Goal: Communication & Community: Answer question/provide support

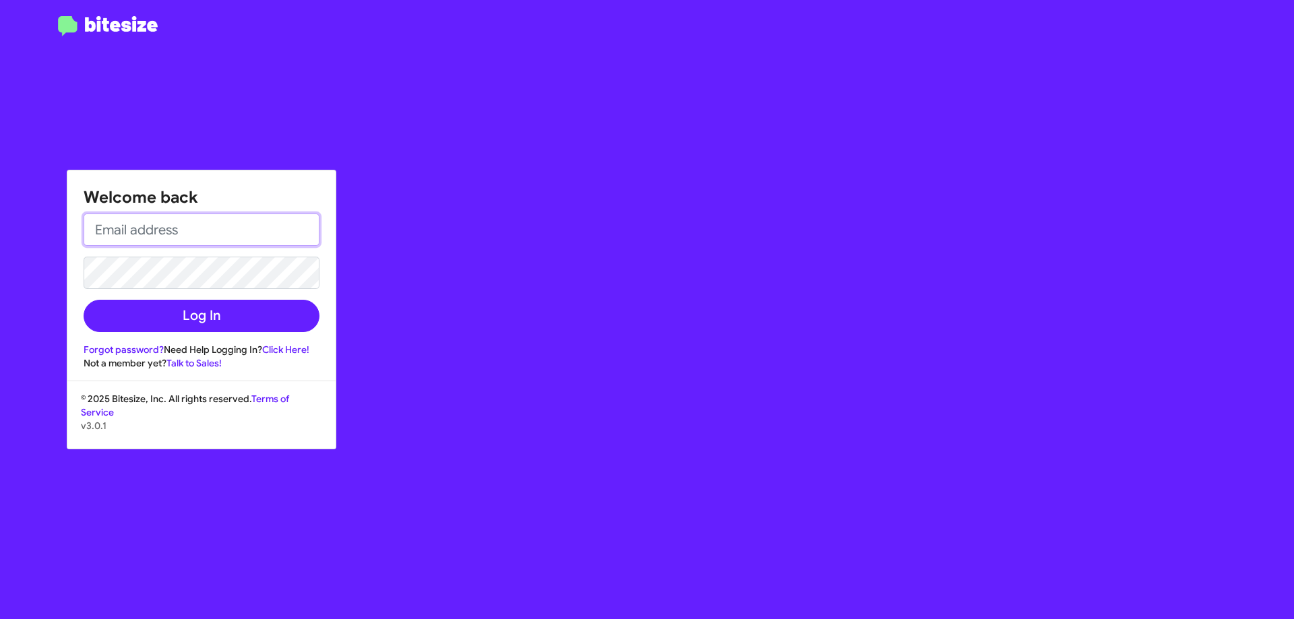
click at [228, 232] on input "email" at bounding box center [202, 230] width 236 height 32
type input "[EMAIL_ADDRESS][DOMAIN_NAME]"
click at [84, 300] on button "Log In" at bounding box center [202, 316] width 236 height 32
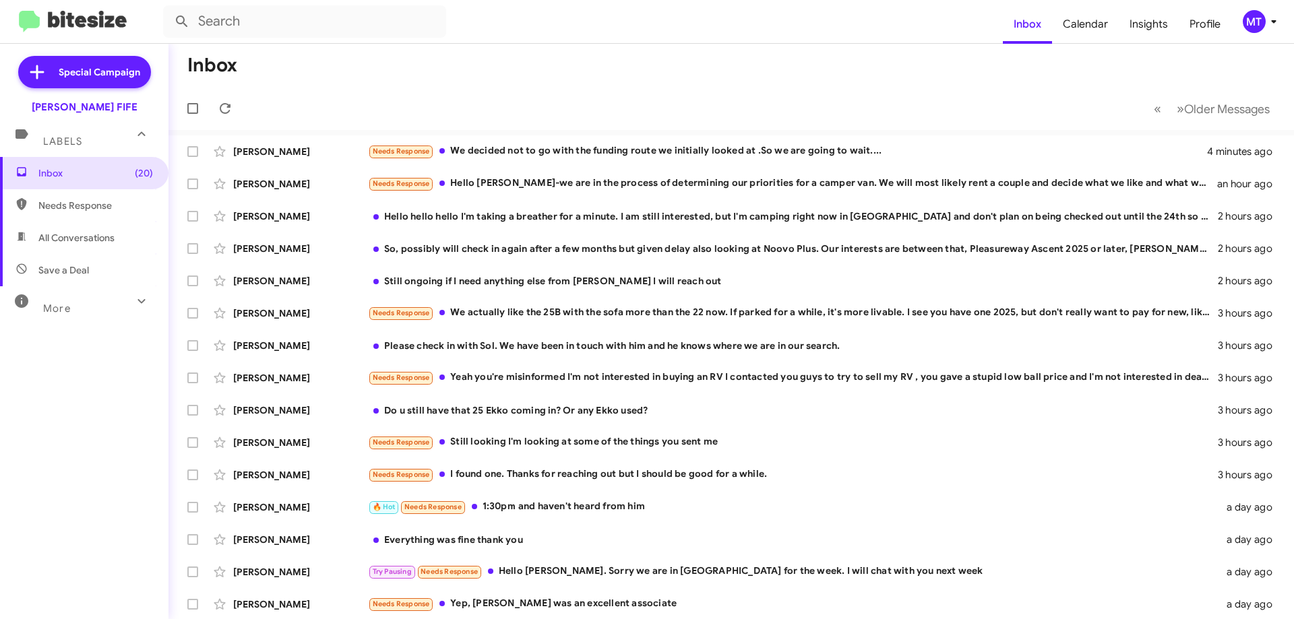
click at [75, 210] on span "Needs Response" at bounding box center [95, 205] width 115 height 13
type input "in:needs-response"
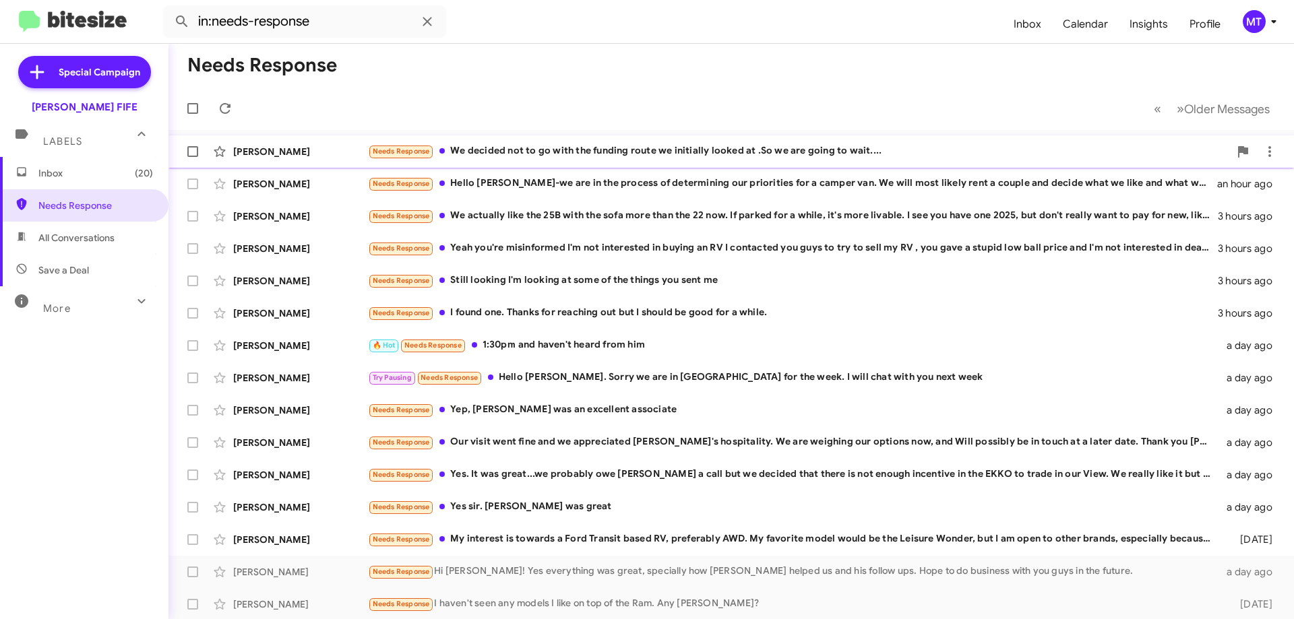
click at [569, 157] on div "Needs Response We decided not to go with the funding route we initially looked …" at bounding box center [798, 152] width 861 height 16
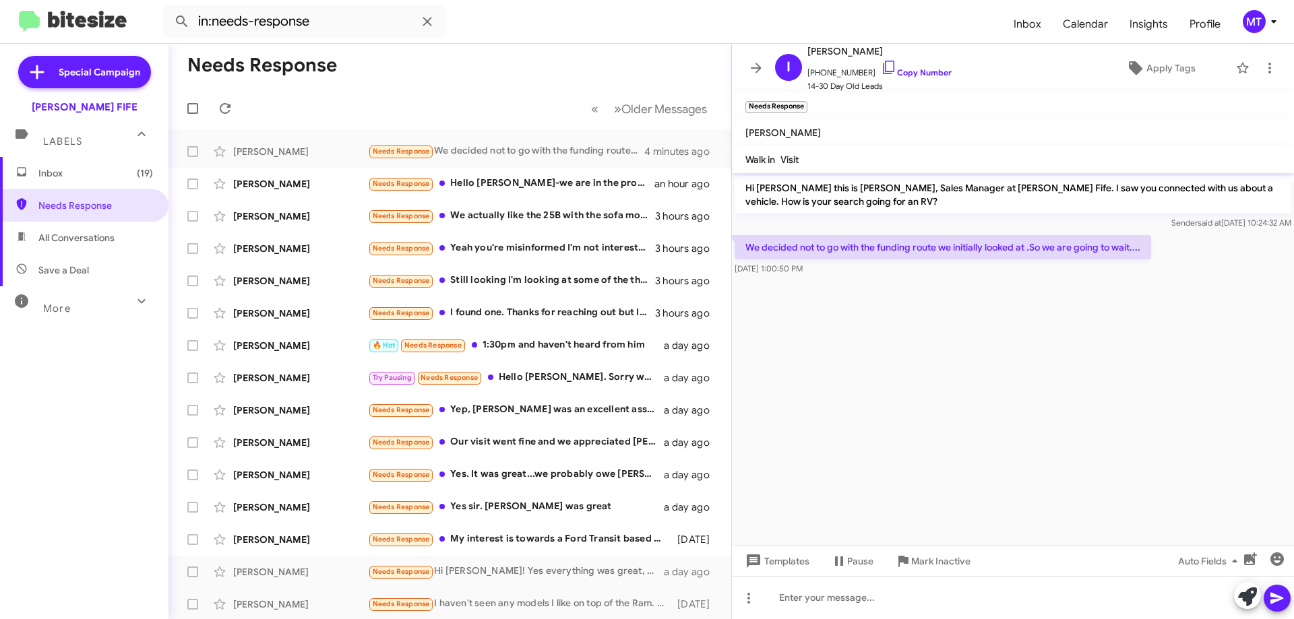
click at [1019, 392] on cdk-virtual-scroll-viewport "Hi [PERSON_NAME] this is [PERSON_NAME], Sales Manager at [PERSON_NAME] Fife. I …" at bounding box center [1013, 359] width 562 height 373
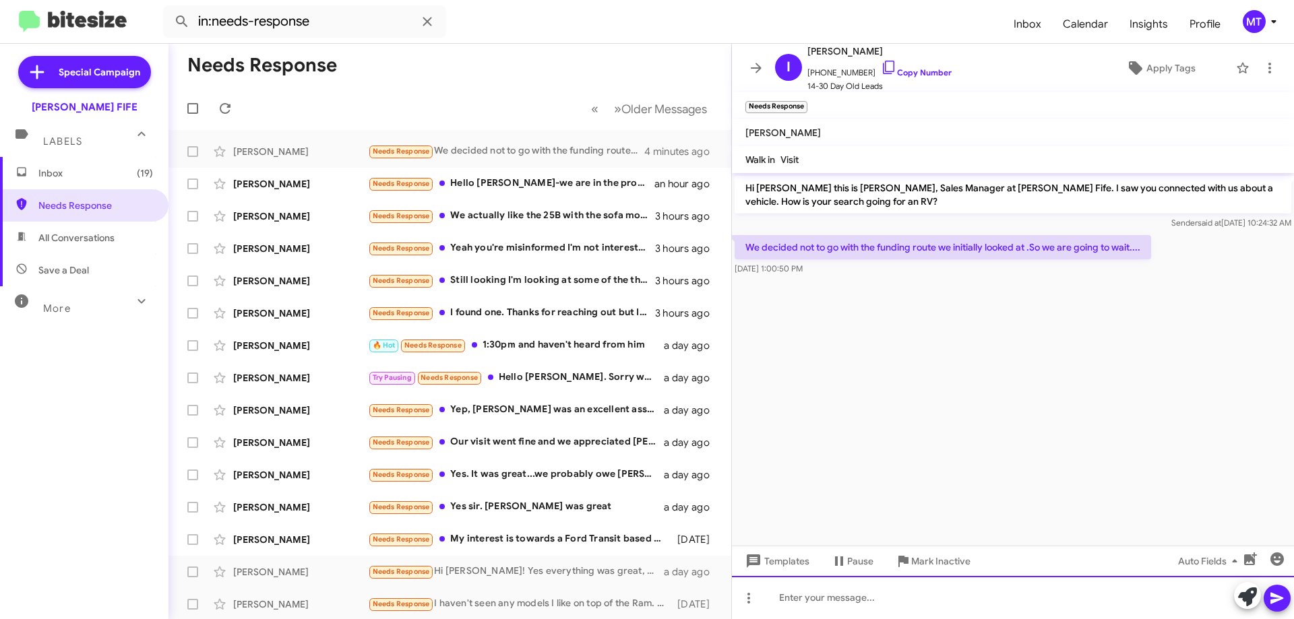
click at [796, 600] on div at bounding box center [1013, 597] width 562 height 43
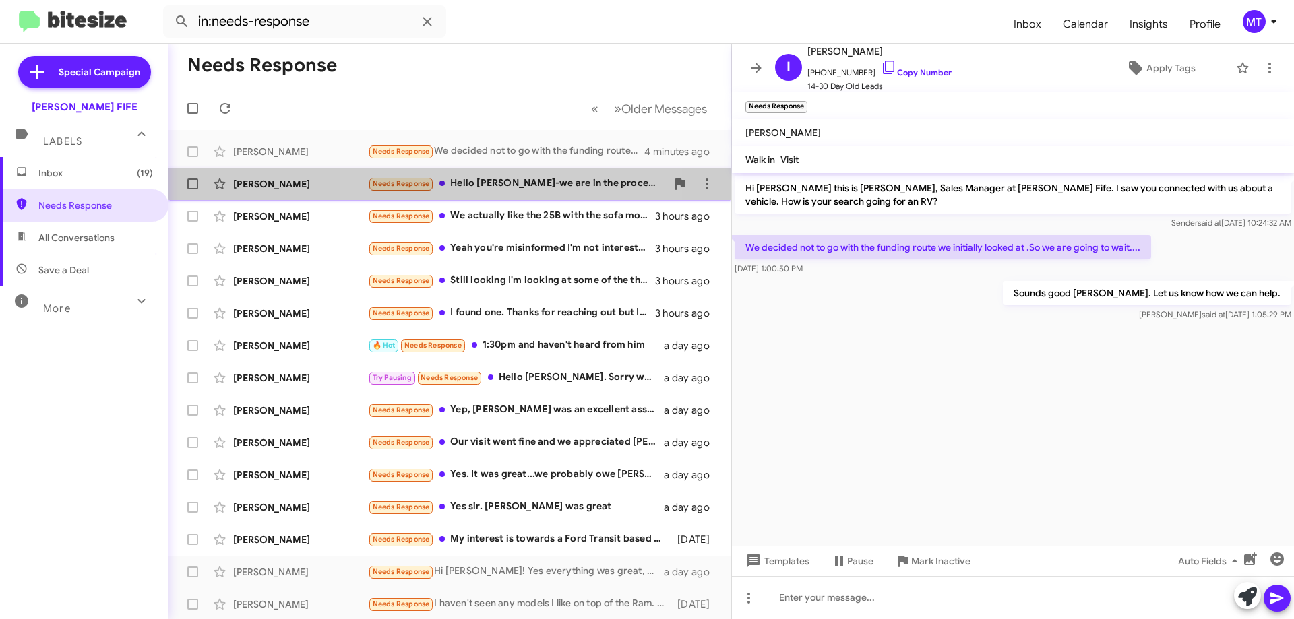
click at [516, 178] on div "Needs Response Hello [PERSON_NAME]-we are in the process of determining our pri…" at bounding box center [517, 184] width 299 height 16
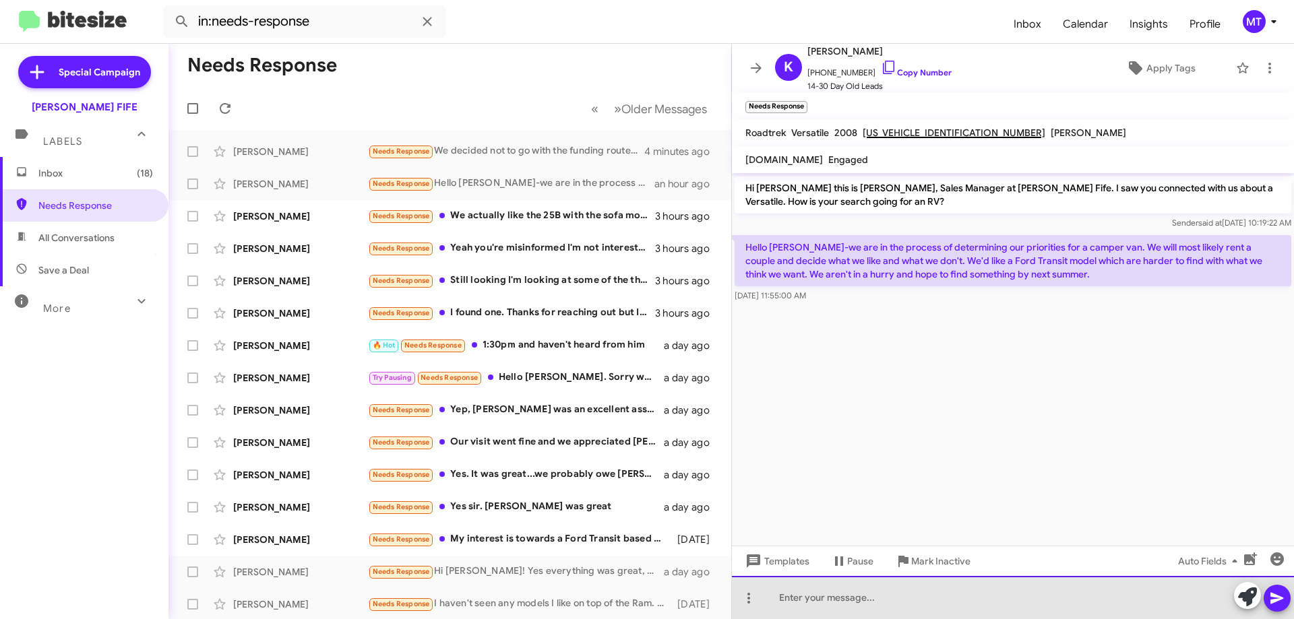
click at [830, 594] on div at bounding box center [1013, 597] width 562 height 43
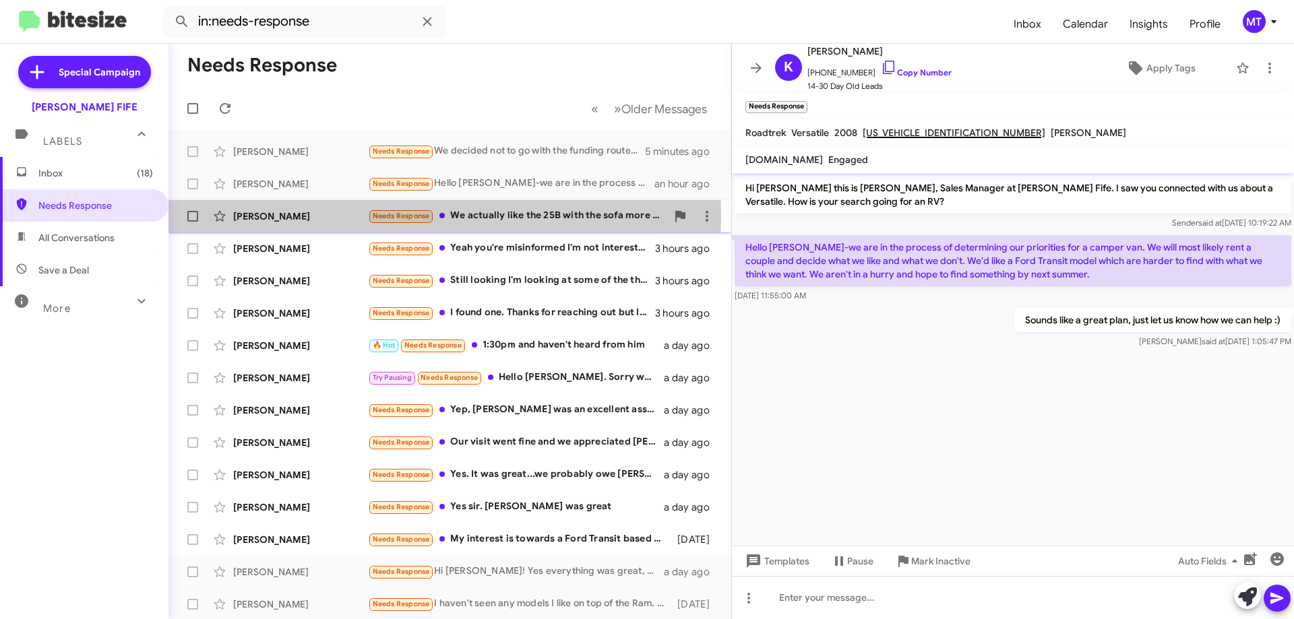
click at [257, 218] on div "[PERSON_NAME]" at bounding box center [300, 216] width 135 height 13
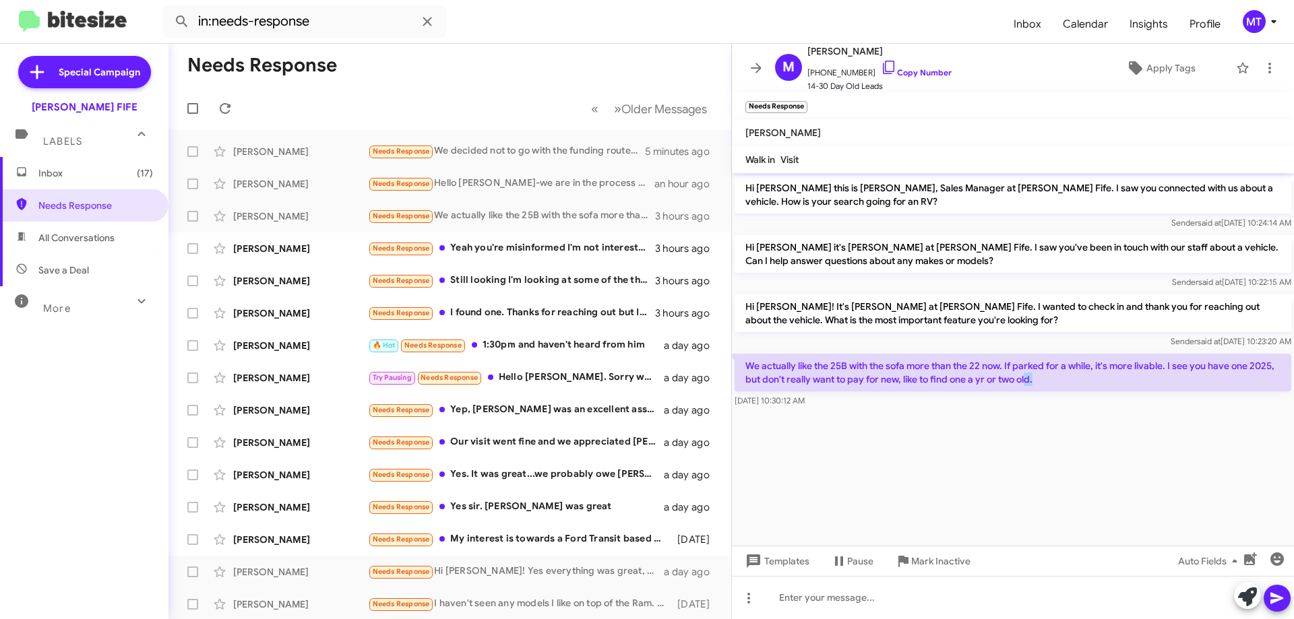
drag, startPoint x: 1033, startPoint y: 383, endPoint x: 946, endPoint y: 266, distance: 146.4
click at [1027, 382] on p "We actually like the 25B with the sofa more than the 22 now. If parked for a wh…" at bounding box center [1013, 373] width 557 height 38
click at [918, 71] on link "Copy Number" at bounding box center [916, 72] width 71 height 10
copy p "d."
drag, startPoint x: 1045, startPoint y: 381, endPoint x: 732, endPoint y: 360, distance: 313.4
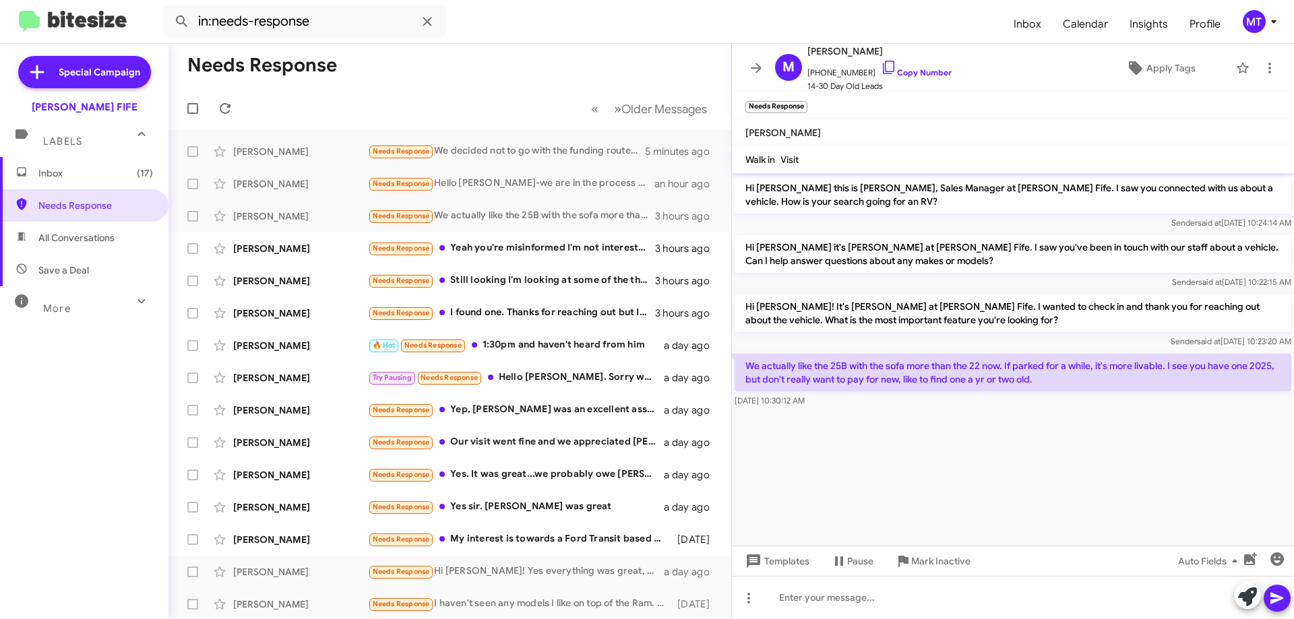
click at [735, 360] on p "We actually like the 25B with the sofa more than the 22 now. If parked for a wh…" at bounding box center [1013, 373] width 557 height 38
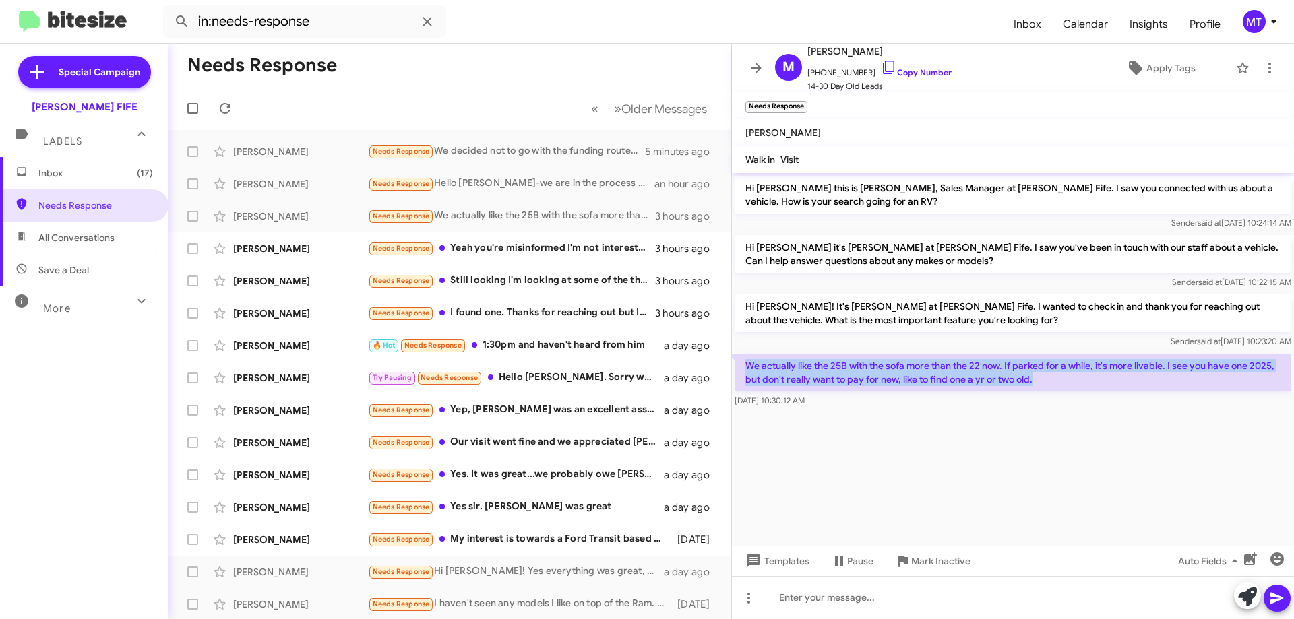
drag, startPoint x: 1053, startPoint y: 386, endPoint x: 743, endPoint y: 368, distance: 310.6
click at [743, 368] on p "We actually like the 25B with the sofa more than the 22 now. If parked for a wh…" at bounding box center [1013, 373] width 557 height 38
copy p "We actually like the 25B with the sofa more than the 22 now. If parked for a wh…"
click at [73, 210] on span "Needs Response" at bounding box center [95, 205] width 115 height 13
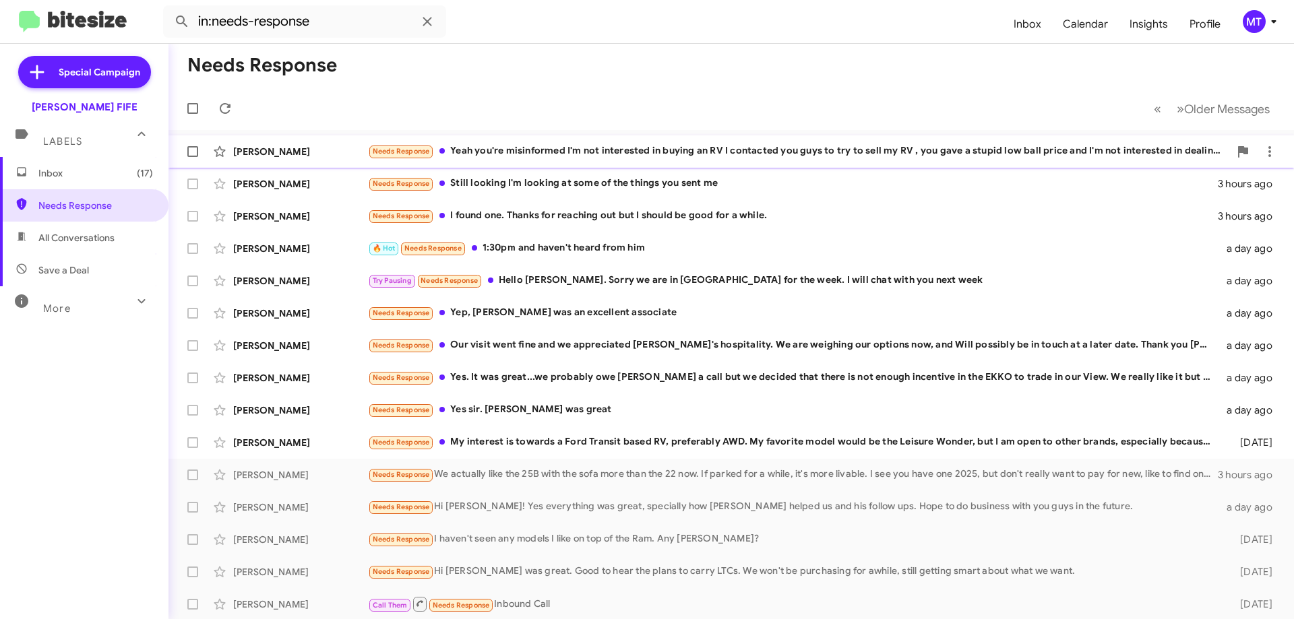
click at [287, 145] on div "[PERSON_NAME]" at bounding box center [300, 151] width 135 height 13
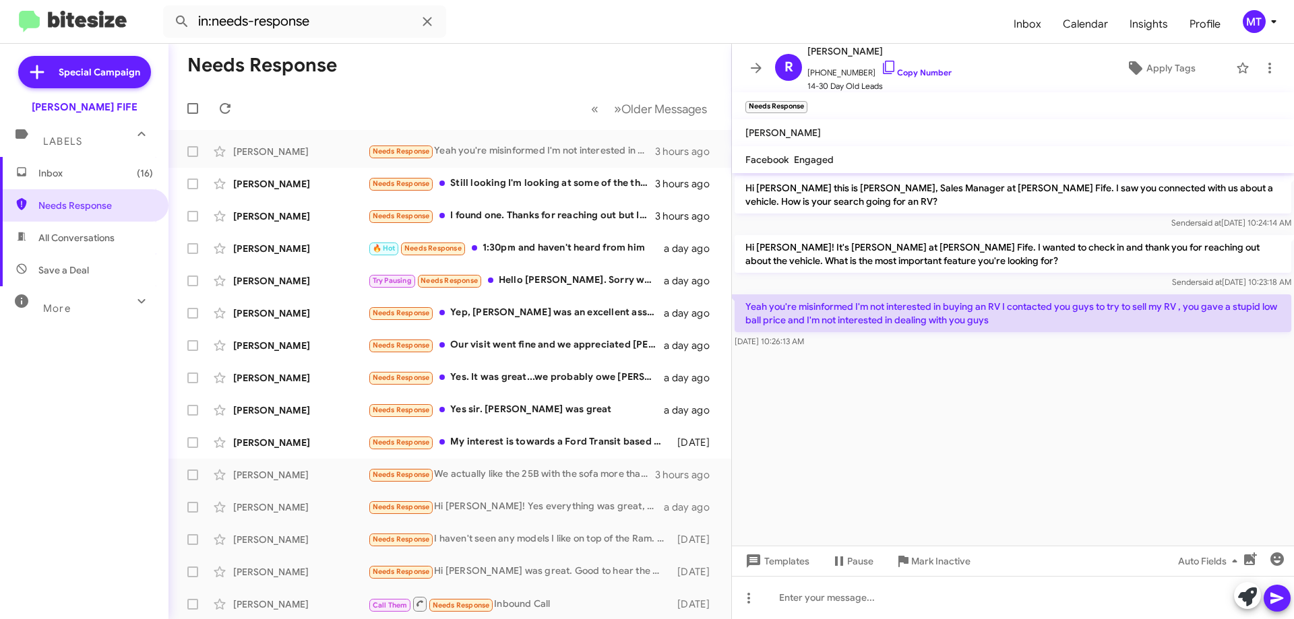
click at [928, 466] on cdk-virtual-scroll-viewport "Hi [PERSON_NAME] this is [PERSON_NAME], Sales Manager at [PERSON_NAME] Fife. I …" at bounding box center [1013, 359] width 562 height 373
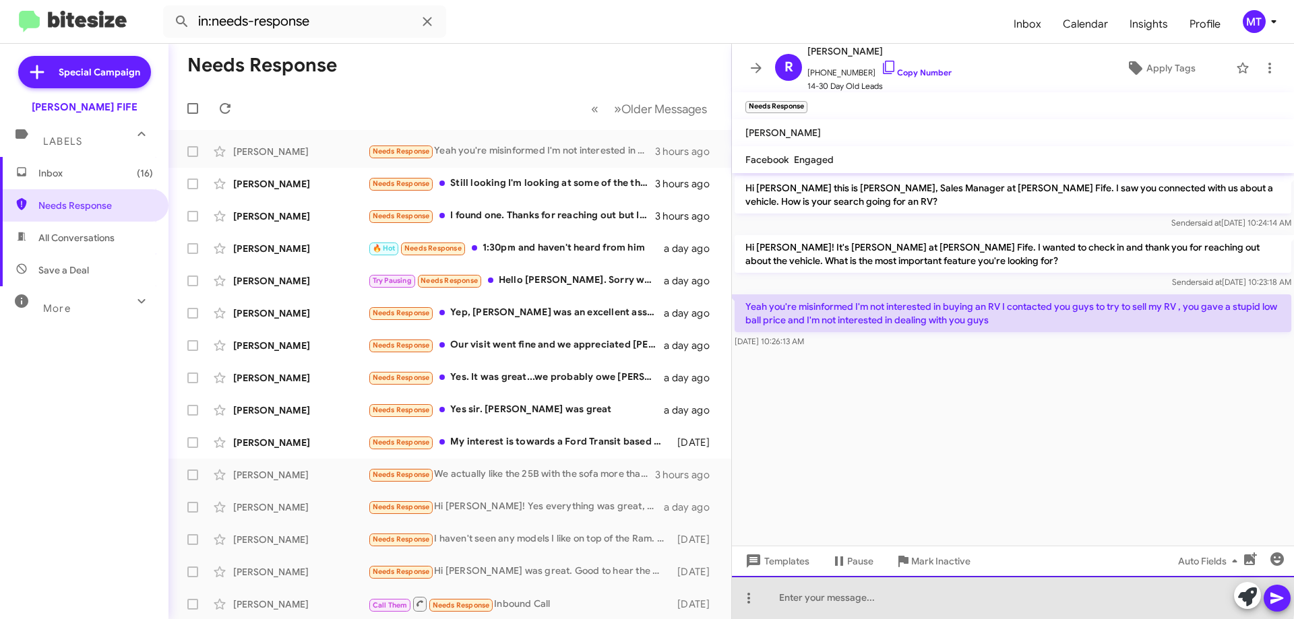
click at [830, 590] on div at bounding box center [1013, 597] width 562 height 43
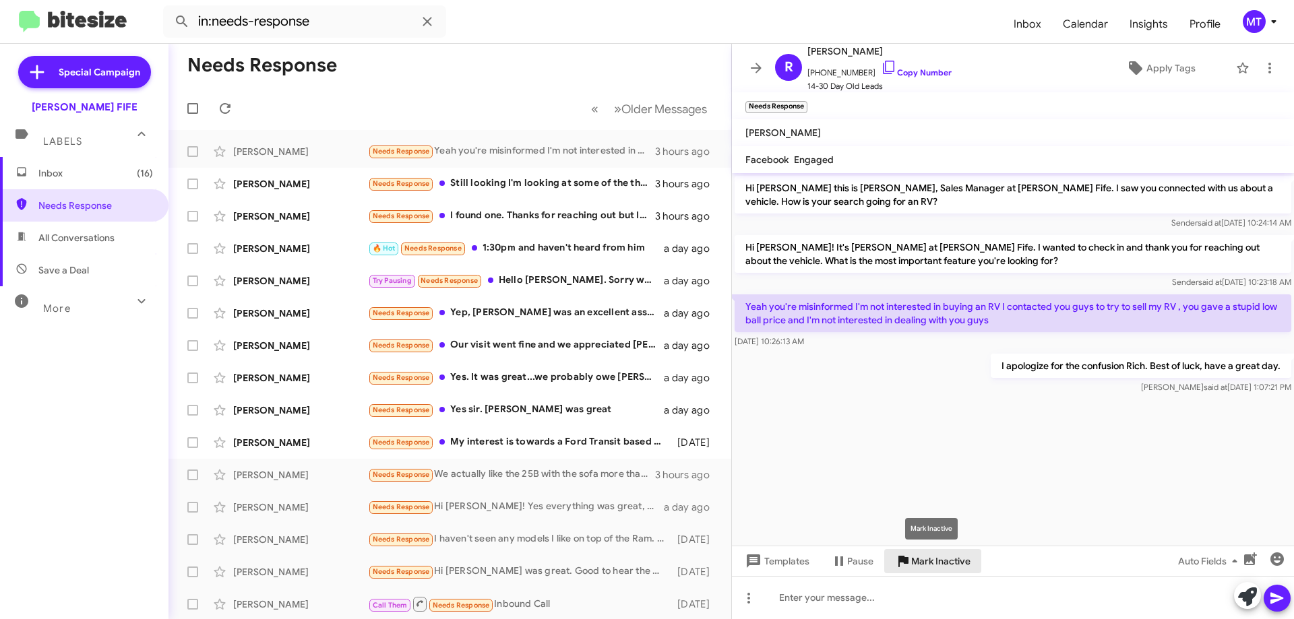
click at [942, 563] on span "Mark Inactive" at bounding box center [940, 561] width 59 height 24
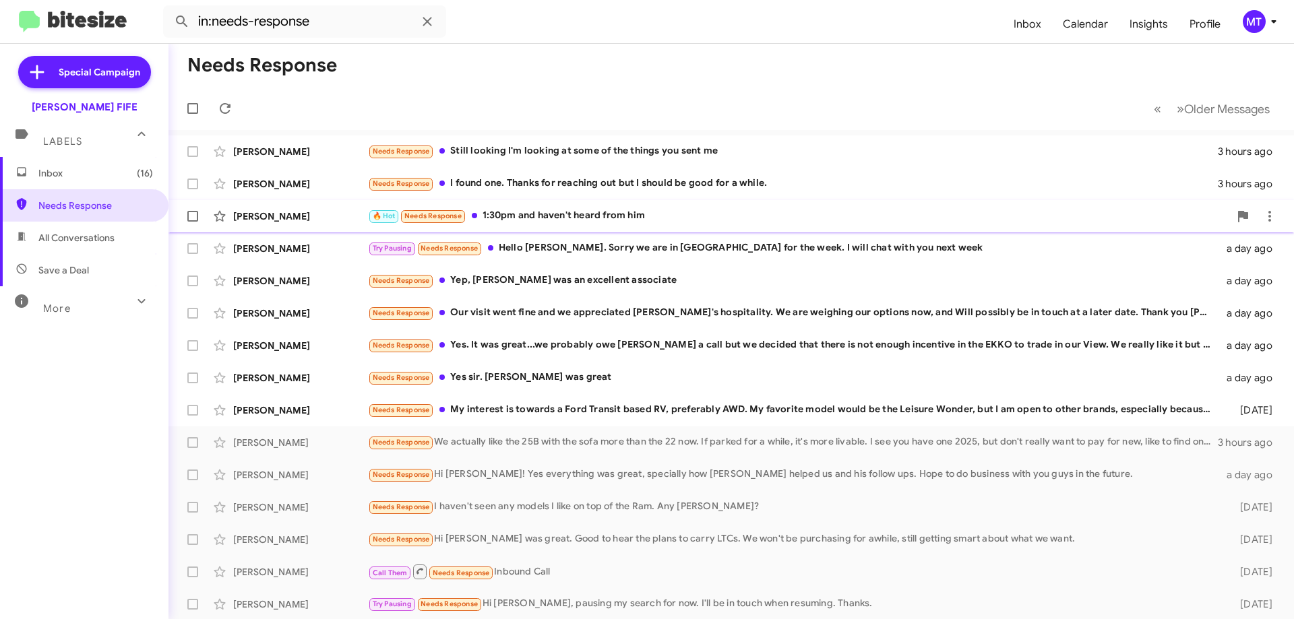
click at [605, 212] on div "🔥 Hot Needs Response 1:30pm and haven't heard from him" at bounding box center [798, 216] width 861 height 16
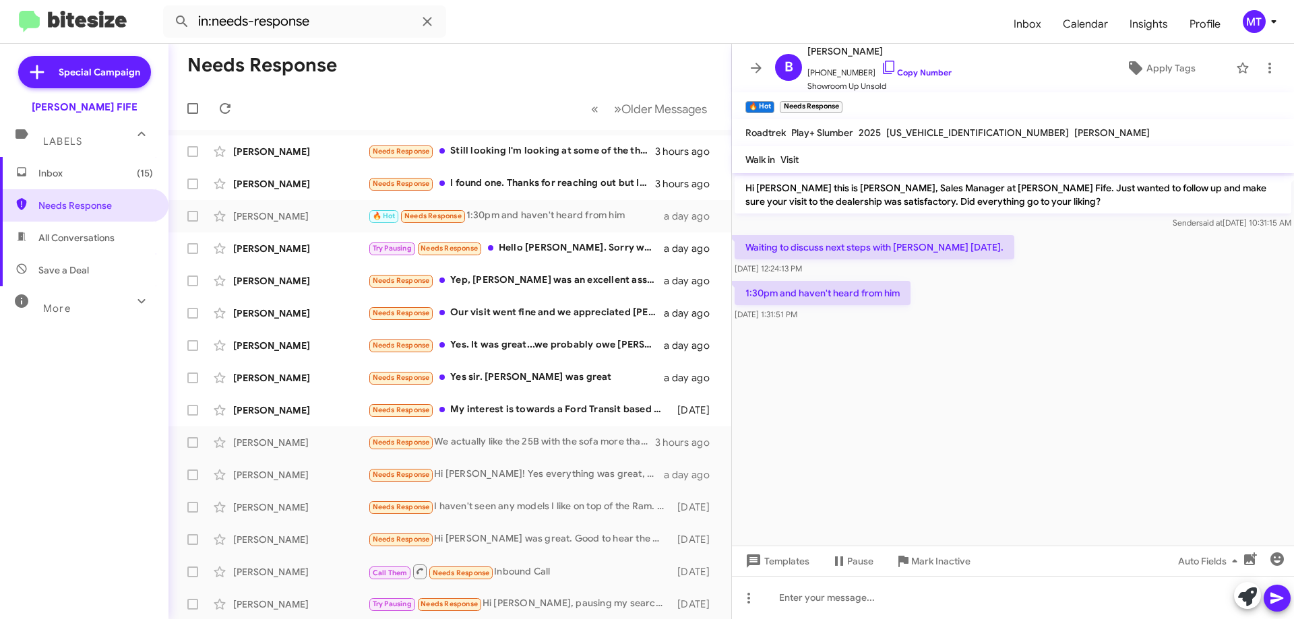
click at [976, 362] on cdk-virtual-scroll-viewport "Hi [PERSON_NAME] this is [PERSON_NAME], Sales Manager at [PERSON_NAME] Fife. Ju…" at bounding box center [1013, 359] width 562 height 373
click at [952, 406] on cdk-virtual-scroll-viewport "Hi [PERSON_NAME] this is [PERSON_NAME], Sales Manager at [PERSON_NAME] Fife. Ju…" at bounding box center [1013, 359] width 562 height 373
click at [900, 481] on cdk-virtual-scroll-viewport "Hi [PERSON_NAME] this is [PERSON_NAME], Sales Manager at [PERSON_NAME] Fife. Ju…" at bounding box center [1013, 359] width 562 height 373
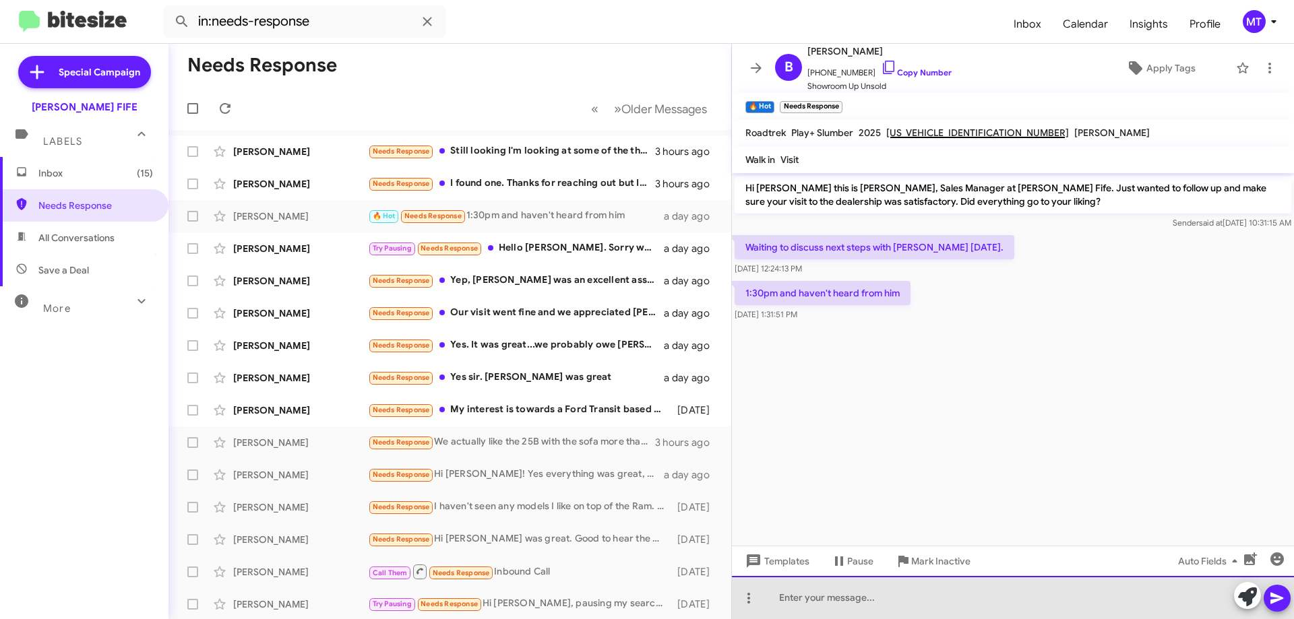
click at [793, 593] on div at bounding box center [1013, 597] width 562 height 43
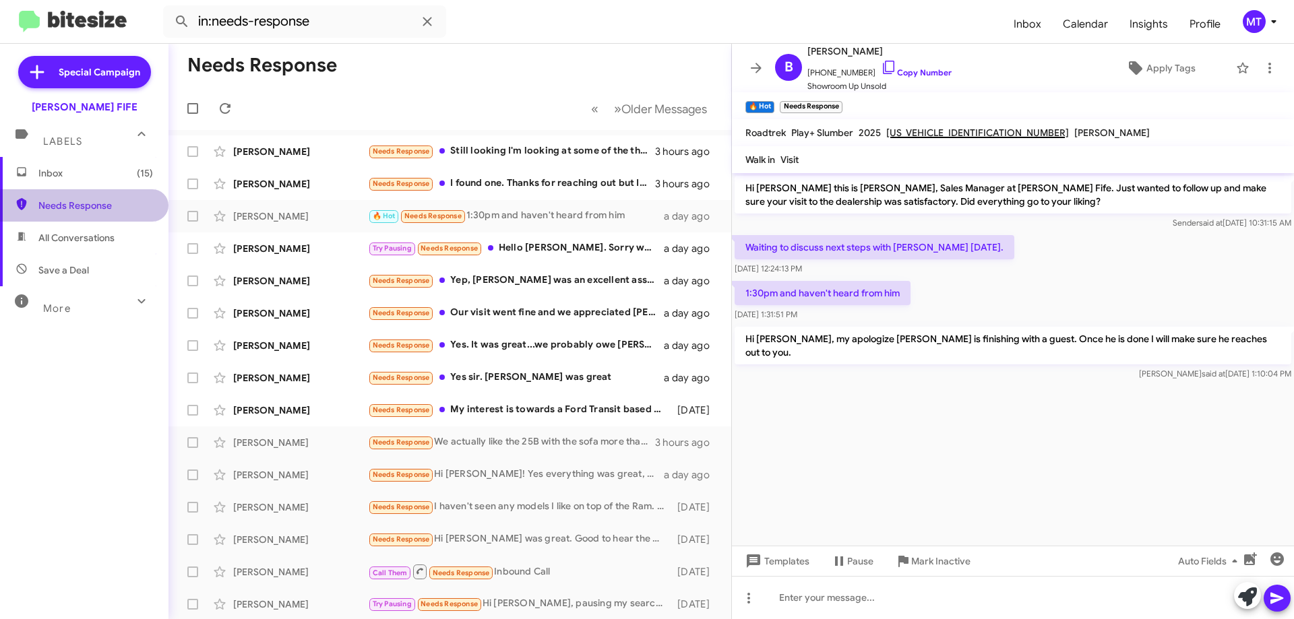
click at [113, 215] on span "Needs Response" at bounding box center [84, 205] width 168 height 32
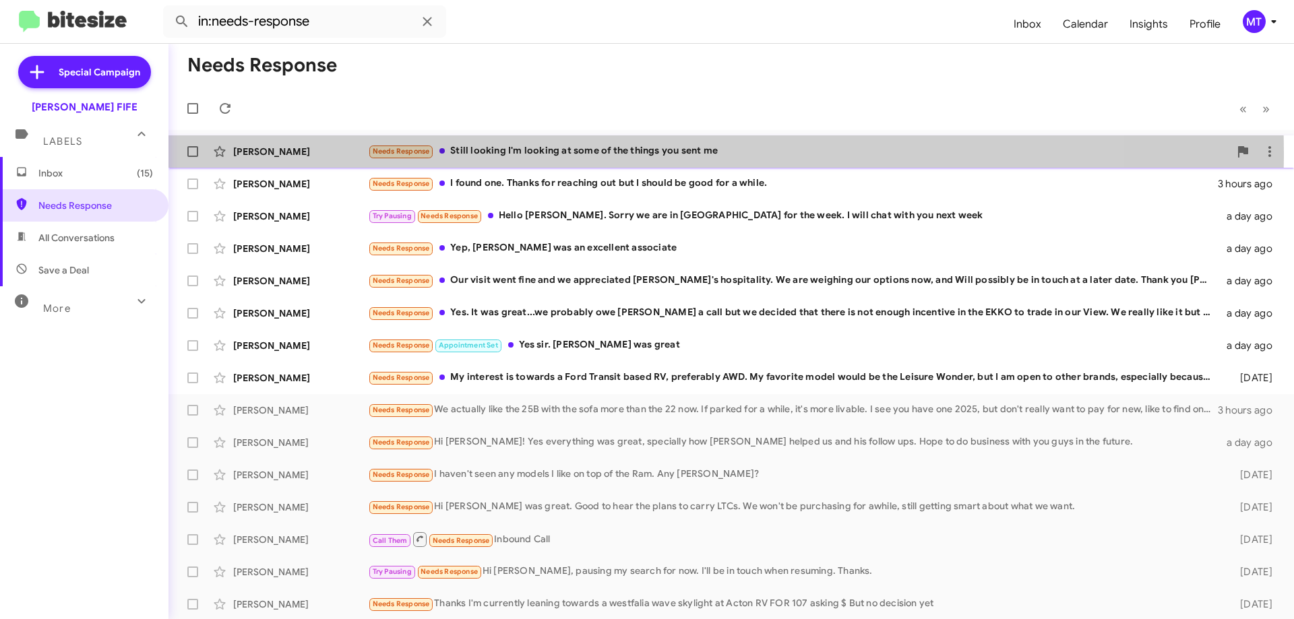
click at [262, 152] on div "[PERSON_NAME]" at bounding box center [300, 151] width 135 height 13
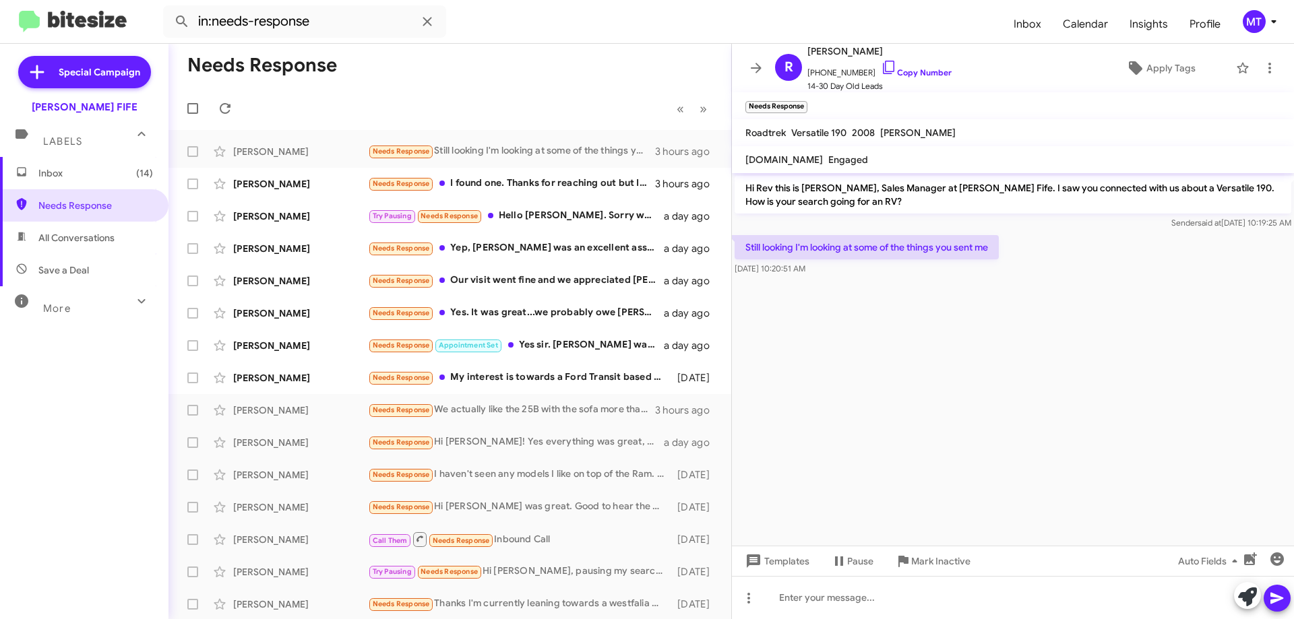
click at [945, 302] on cdk-virtual-scroll-viewport "Hi Rev this is [PERSON_NAME], Sales Manager at [PERSON_NAME] Fife. I saw you co…" at bounding box center [1013, 359] width 562 height 373
click at [937, 295] on cdk-virtual-scroll-viewport "Hi Rev this is [PERSON_NAME], Sales Manager at [PERSON_NAME] Fife. I saw you co…" at bounding box center [1013, 359] width 562 height 373
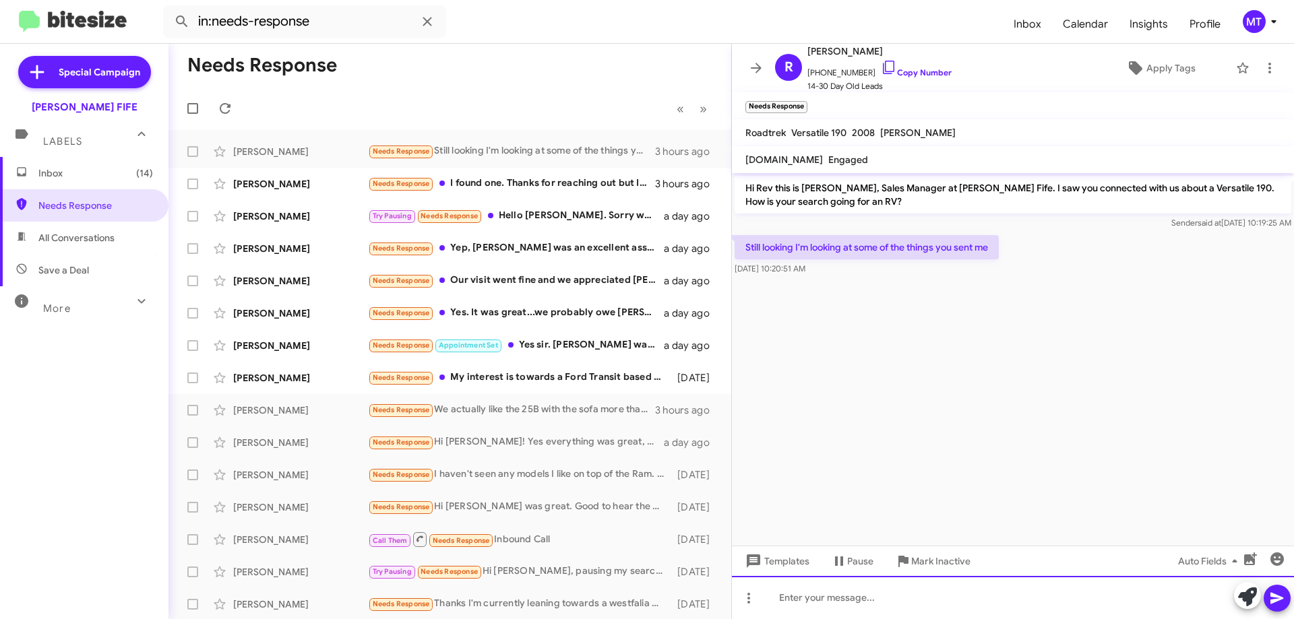
click at [813, 590] on div at bounding box center [1013, 597] width 562 height 43
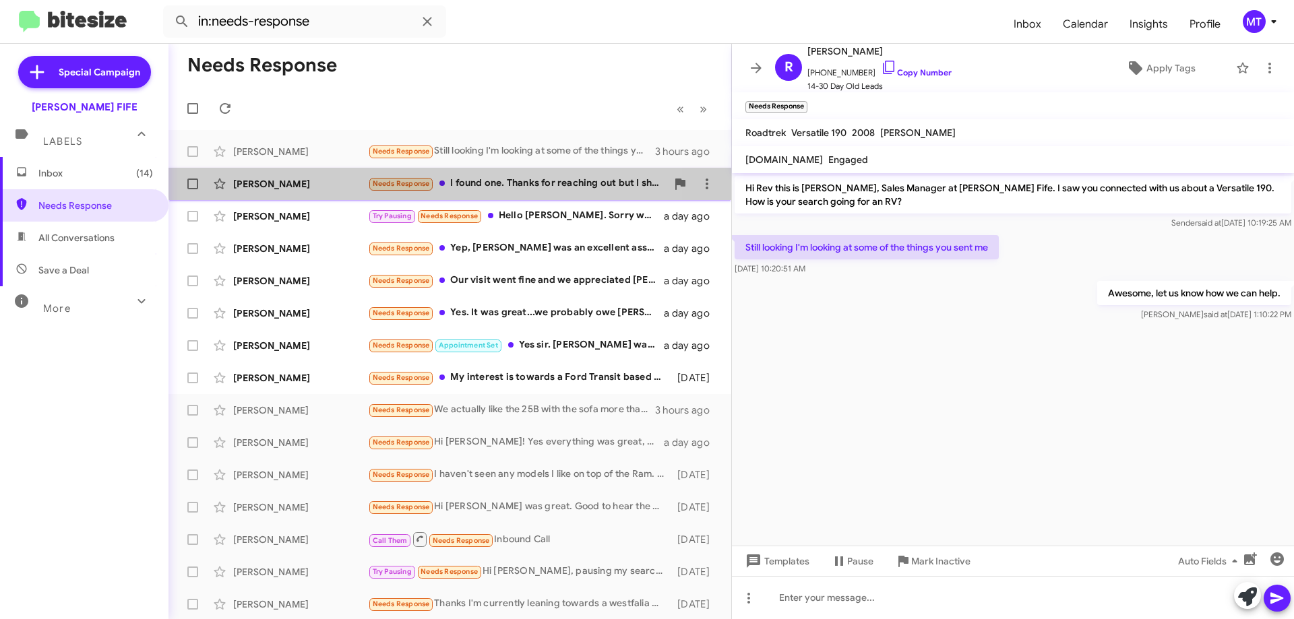
click at [479, 177] on div "Needs Response I found one. Thanks for reaching out but I should be good for a …" at bounding box center [517, 184] width 299 height 16
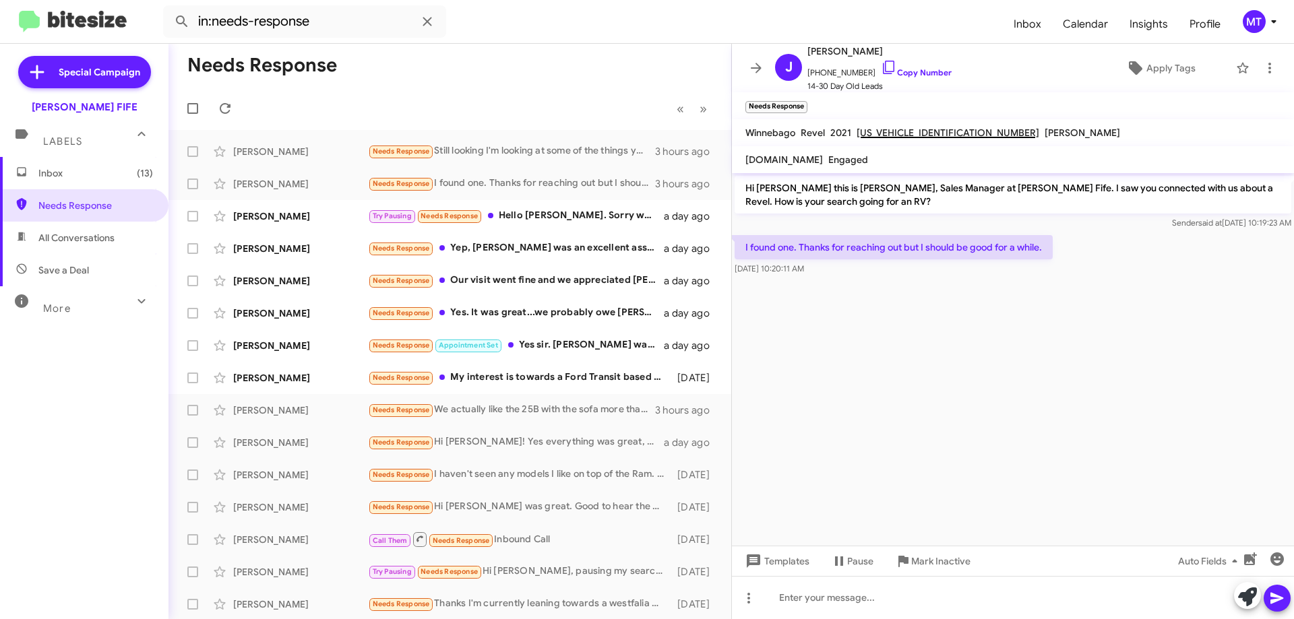
click at [969, 229] on div "Sender said at [DATE] 10:19:23 AM" at bounding box center [1013, 222] width 557 height 13
click at [706, 184] on icon at bounding box center [707, 184] width 3 height 11
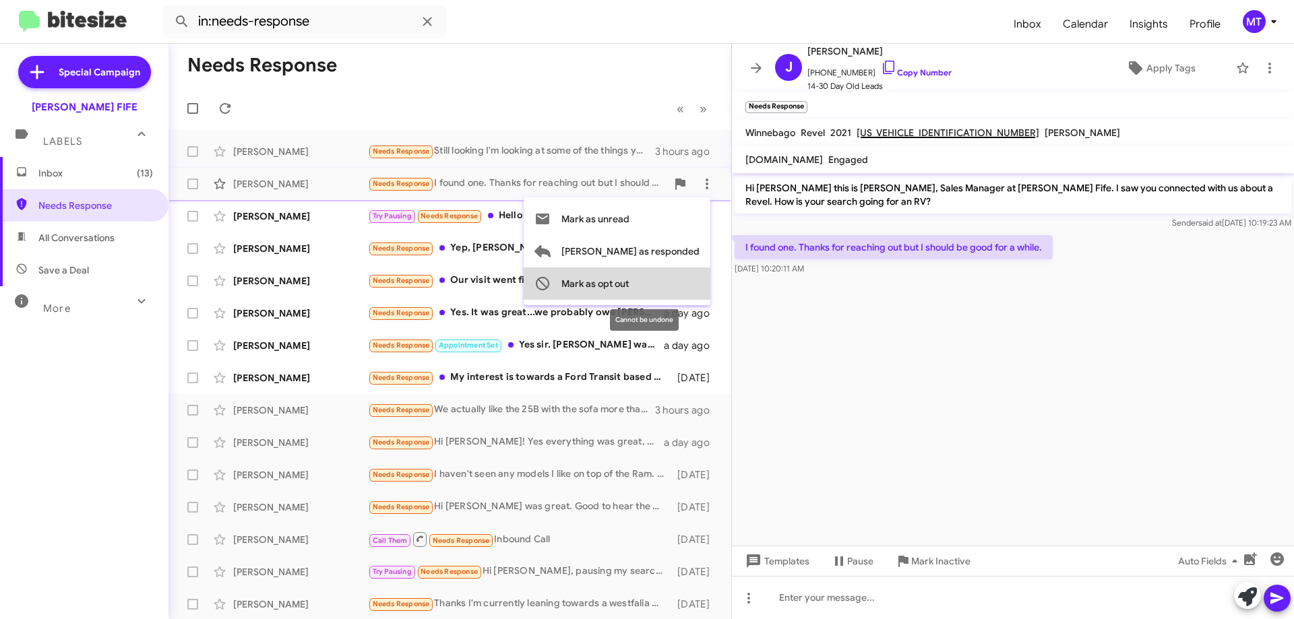
click at [629, 289] on span "Mark as opt out" at bounding box center [594, 284] width 67 height 32
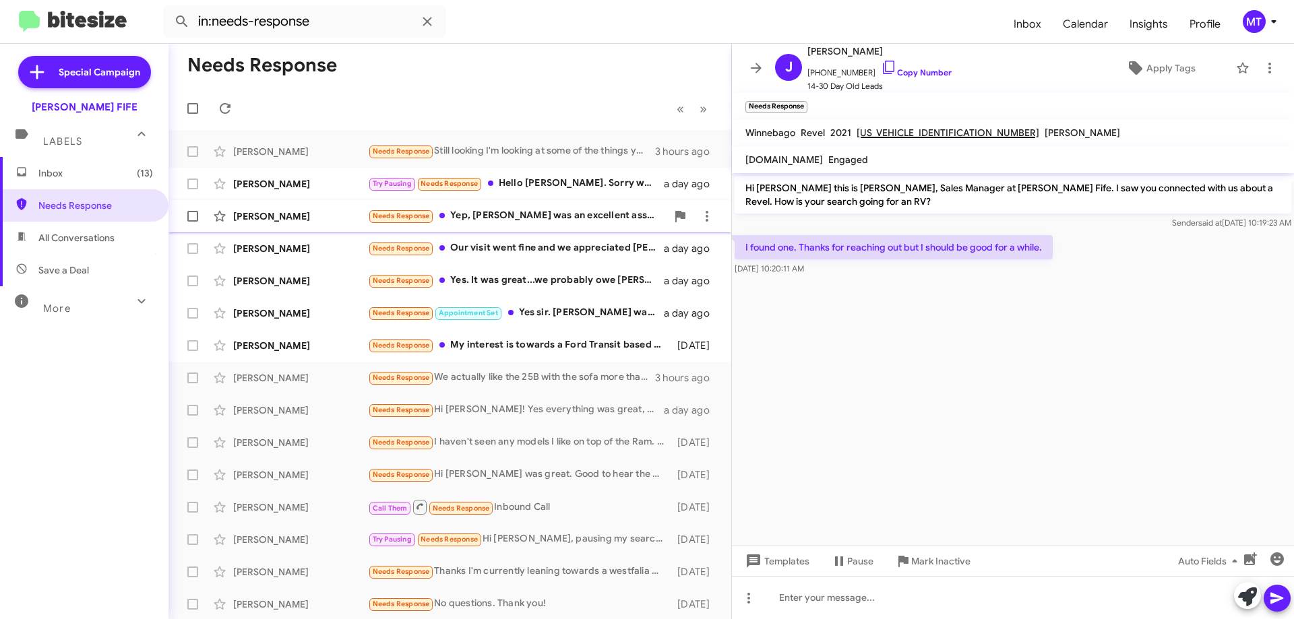
click at [540, 224] on div "[PERSON_NAME] Needs Response Yep, [PERSON_NAME] was an excellent associate a da…" at bounding box center [449, 216] width 541 height 27
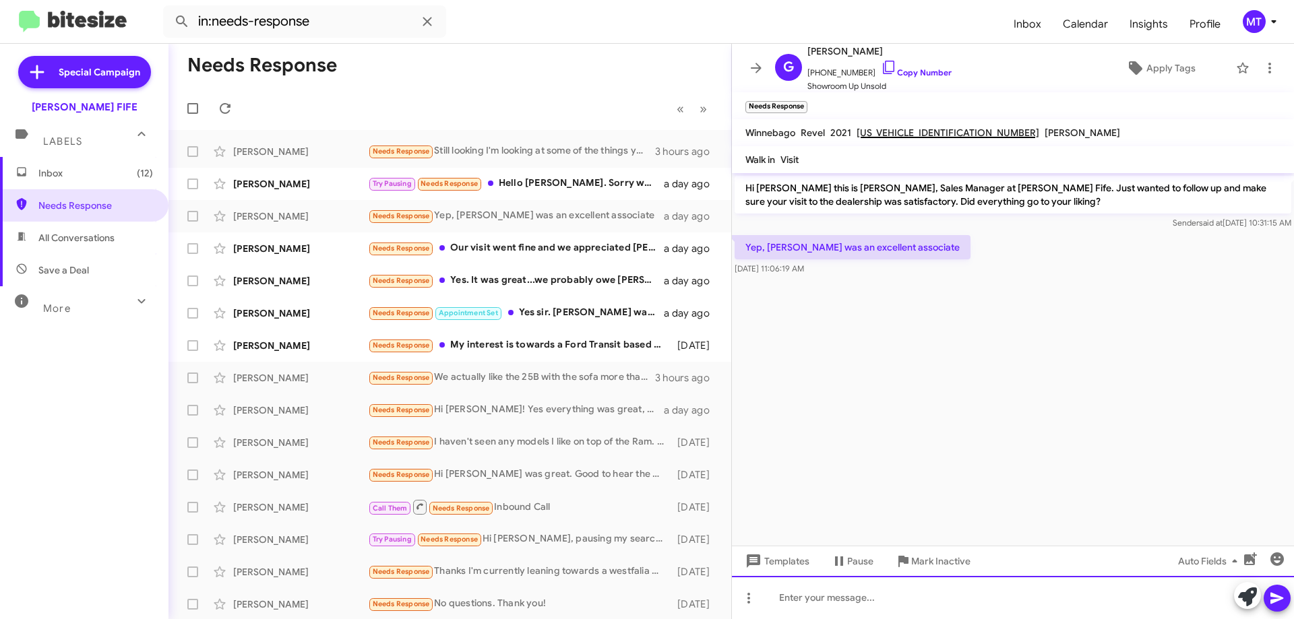
click at [824, 596] on div at bounding box center [1013, 597] width 562 height 43
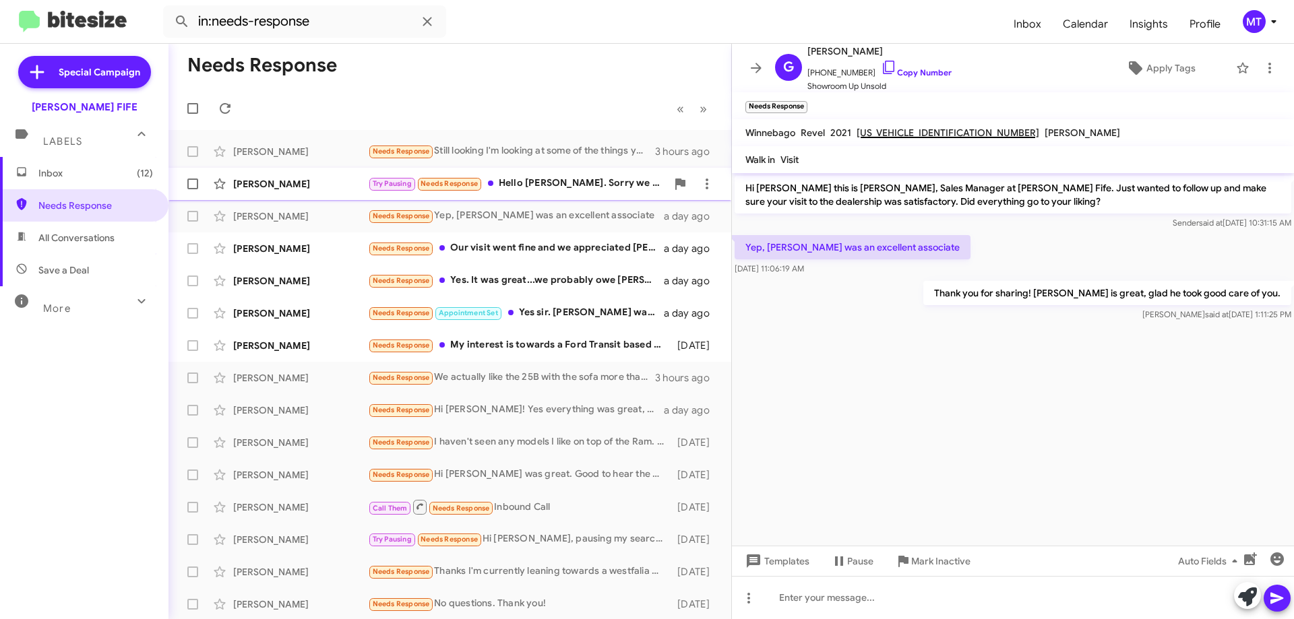
click at [271, 184] on div "[PERSON_NAME]" at bounding box center [300, 183] width 135 height 13
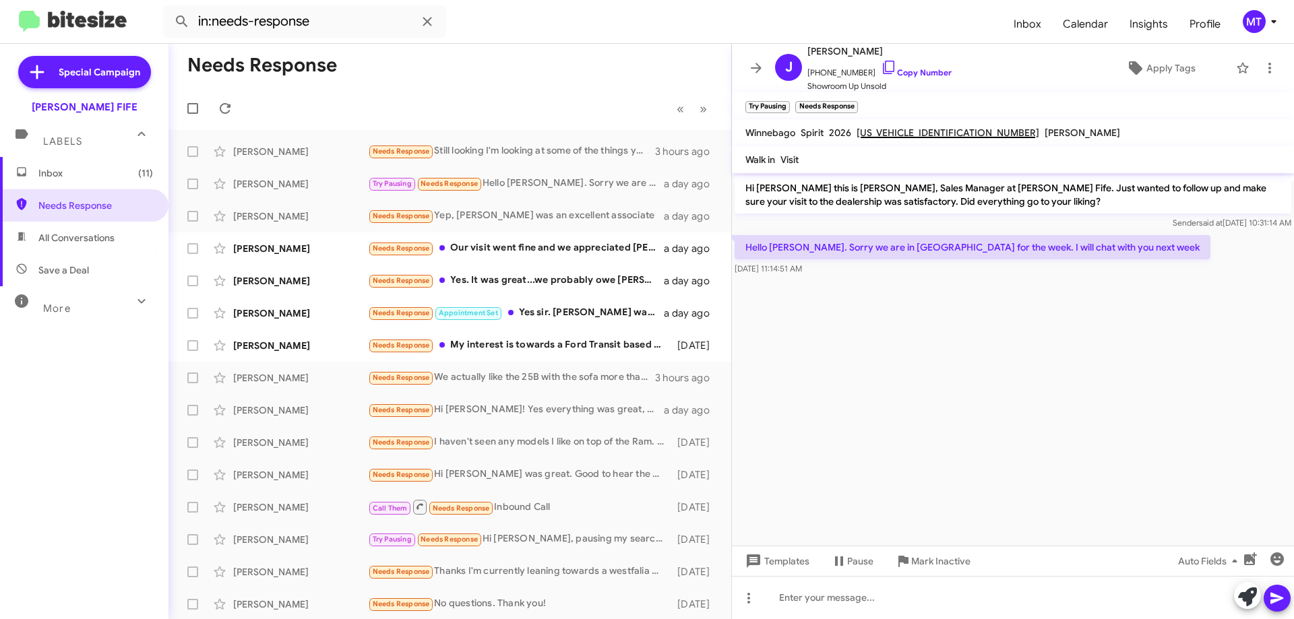
click at [1088, 355] on cdk-virtual-scroll-viewport "Hi [PERSON_NAME] this is [PERSON_NAME], Sales Manager at [PERSON_NAME] Fife. Ju…" at bounding box center [1013, 359] width 562 height 373
click at [1042, 359] on cdk-virtual-scroll-viewport "Hi [PERSON_NAME] this is [PERSON_NAME], Sales Manager at [PERSON_NAME] Fife. Ju…" at bounding box center [1013, 359] width 562 height 373
click at [848, 431] on cdk-virtual-scroll-viewport "Hi [PERSON_NAME] this is [PERSON_NAME], Sales Manager at [PERSON_NAME] Fife. Ju…" at bounding box center [1013, 359] width 562 height 373
click at [699, 220] on icon at bounding box center [707, 216] width 16 height 16
click at [679, 289] on span "[PERSON_NAME] as responded" at bounding box center [630, 284] width 138 height 32
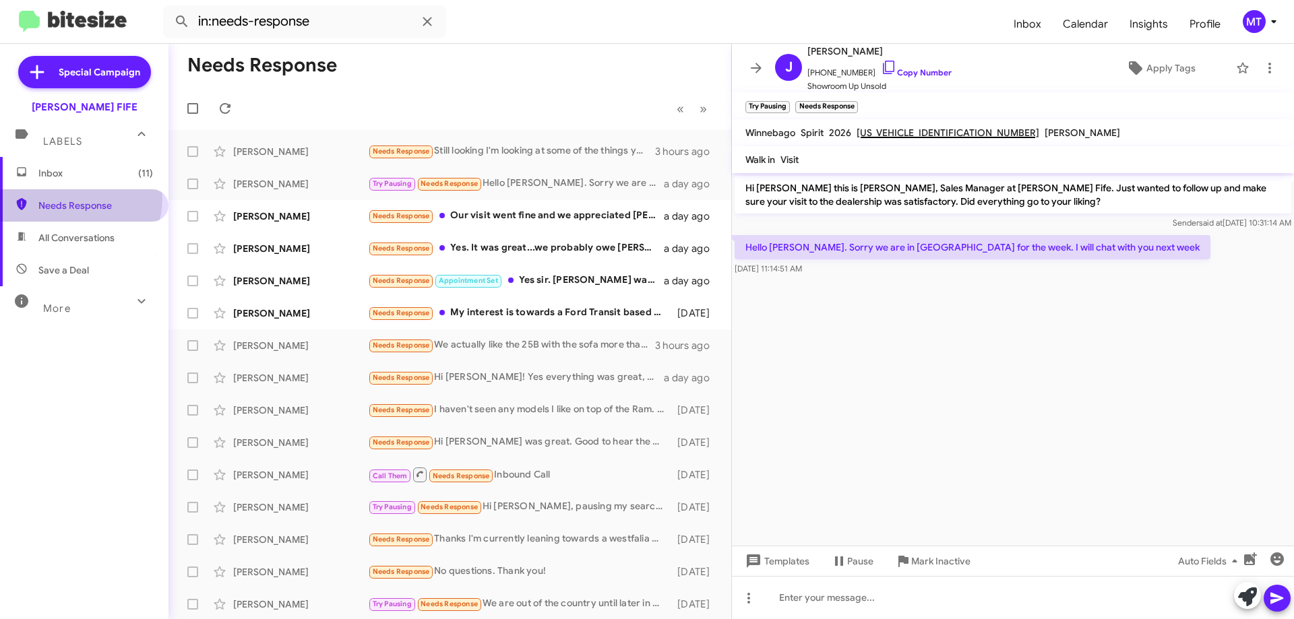
click at [80, 199] on span "Needs Response" at bounding box center [95, 205] width 115 height 13
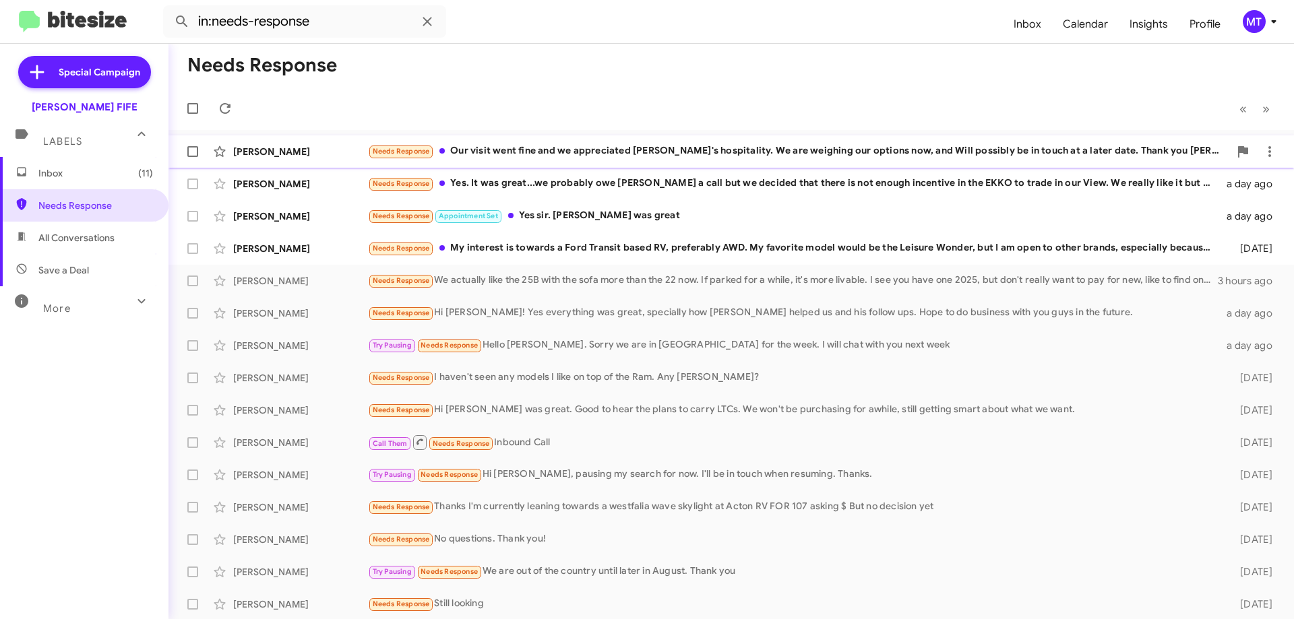
click at [296, 141] on div "[PERSON_NAME] Needs Response Our visit went fine and we appreciated [PERSON_NAM…" at bounding box center [731, 151] width 1104 height 27
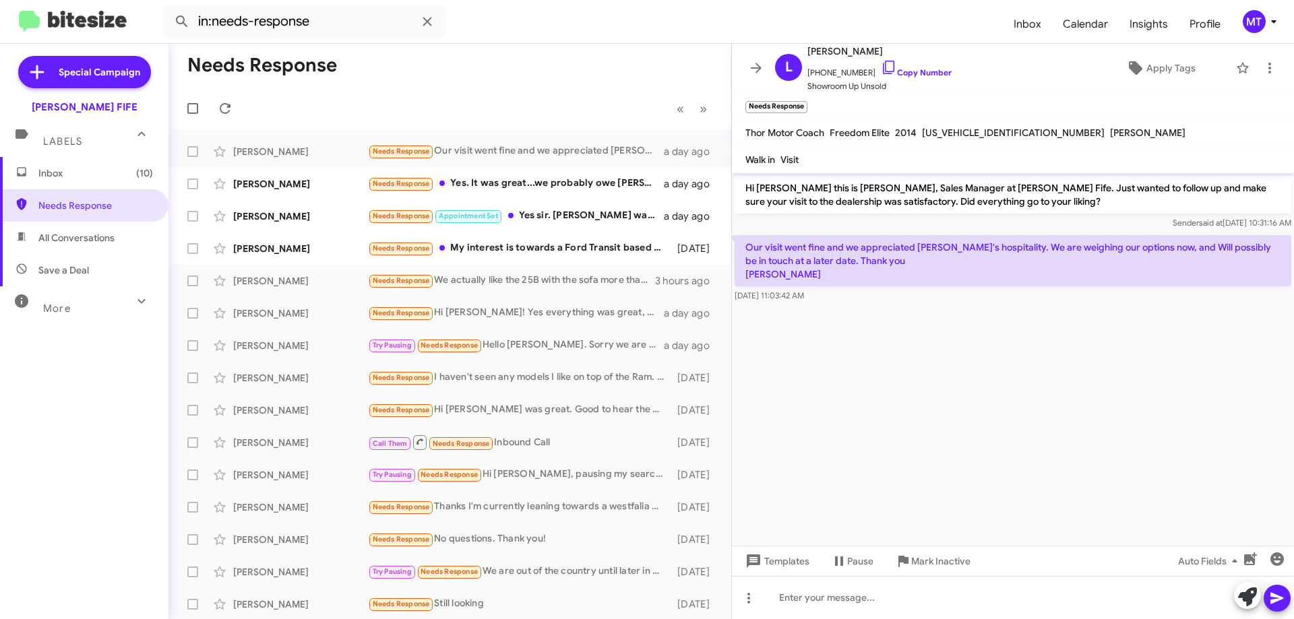
click at [966, 290] on div "[DATE] 11:03:42 AM" at bounding box center [1013, 295] width 557 height 13
click at [950, 261] on p "Our visit went fine and we appreciated [PERSON_NAME]'s hospitality. We are weig…" at bounding box center [1013, 260] width 557 height 51
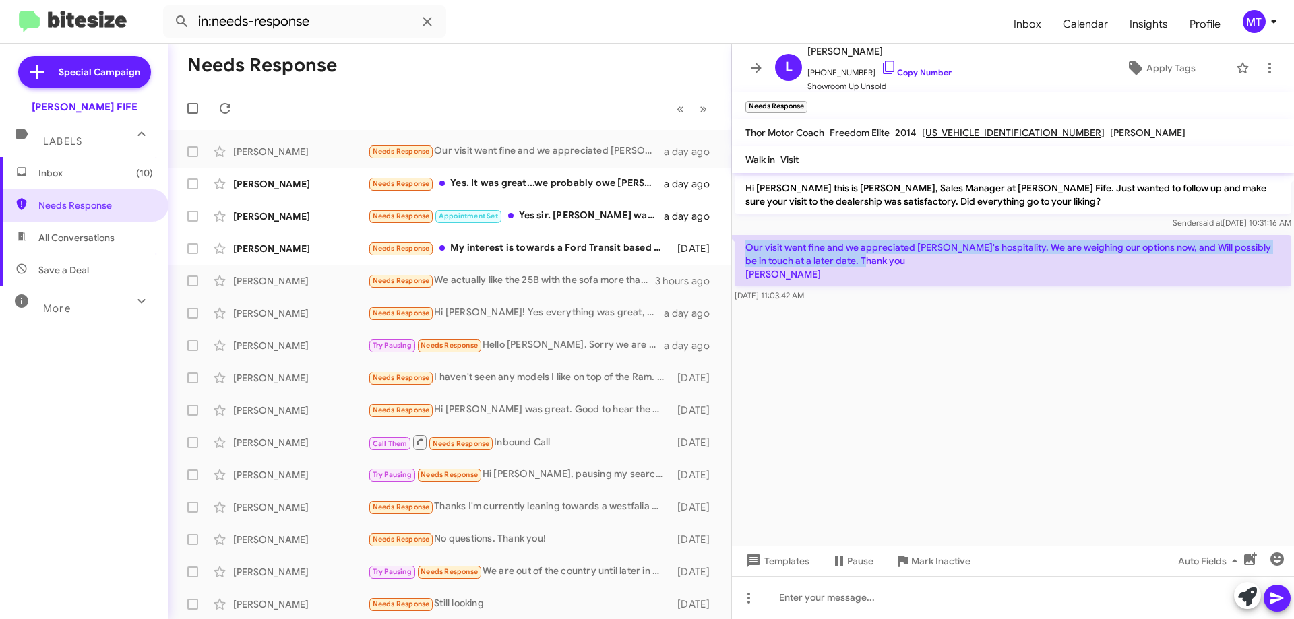
click at [950, 261] on p "Our visit went fine and we appreciated [PERSON_NAME]'s hospitality. We are weig…" at bounding box center [1013, 260] width 557 height 51
click at [586, 180] on div "Needs Response Yes. It was great...we probably owe [PERSON_NAME] a call but we …" at bounding box center [517, 184] width 299 height 16
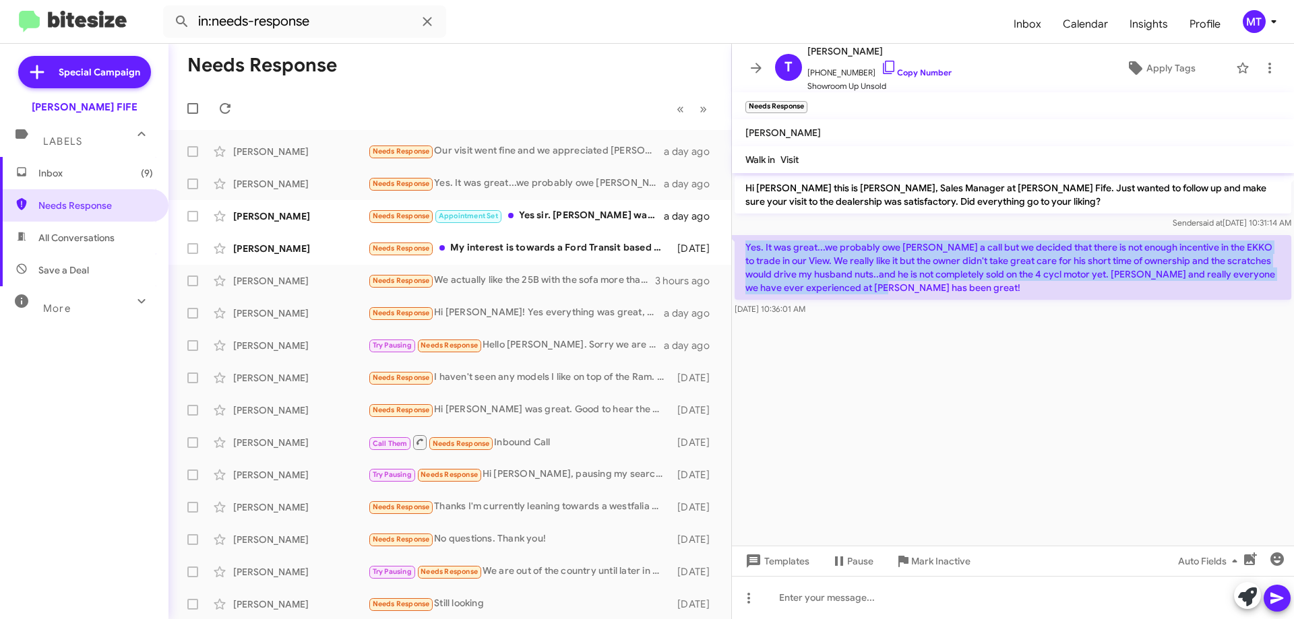
drag, startPoint x: 865, startPoint y: 292, endPoint x: 746, endPoint y: 247, distance: 127.3
click at [746, 247] on p "Yes. It was great...we probably owe [PERSON_NAME] a call but we decided that th…" at bounding box center [1013, 267] width 557 height 65
copy p "Yes. It was great...we probably owe [PERSON_NAME] a call but we decided that th…"
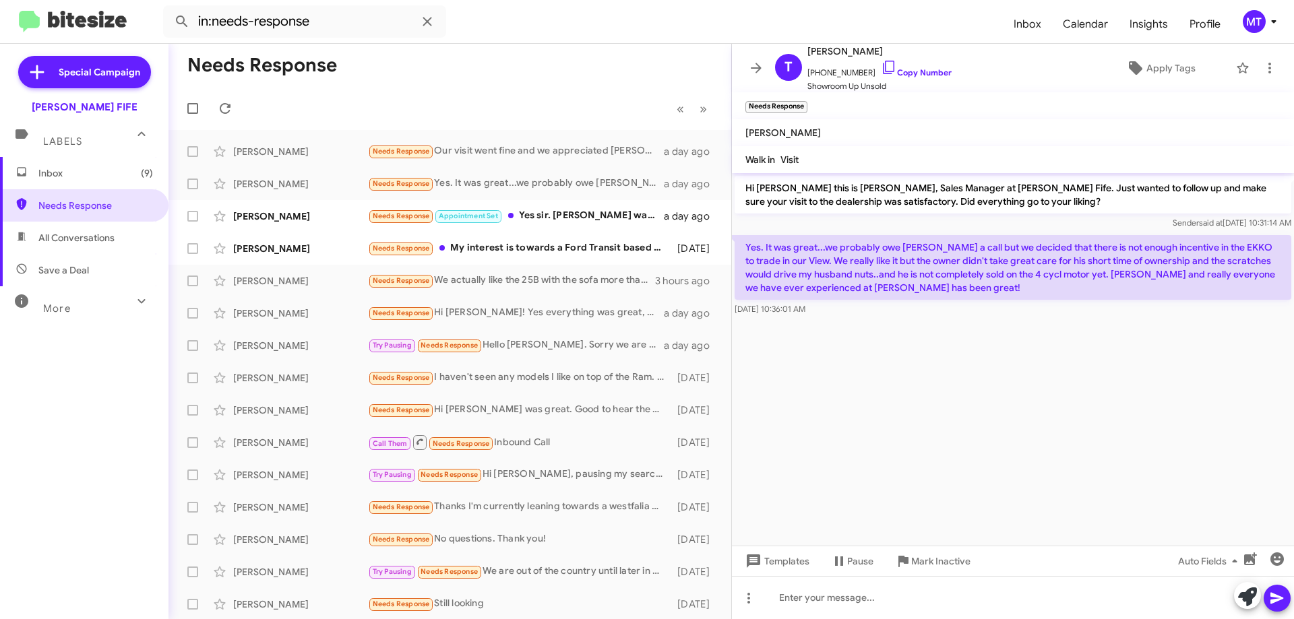
click at [894, 360] on cdk-virtual-scroll-viewport "Hi [PERSON_NAME] this is [PERSON_NAME], Sales Manager at [PERSON_NAME] Fife. Ju…" at bounding box center [1013, 359] width 562 height 373
click at [699, 185] on icon at bounding box center [707, 184] width 16 height 16
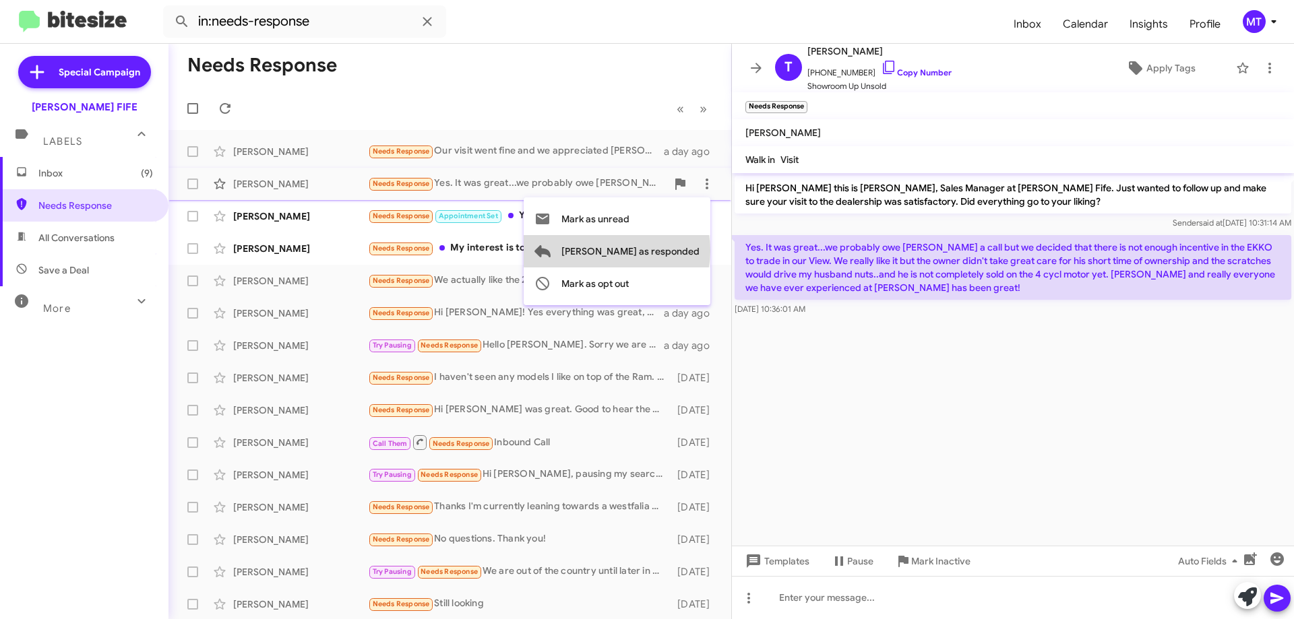
click at [671, 251] on span "[PERSON_NAME] as responded" at bounding box center [630, 251] width 138 height 32
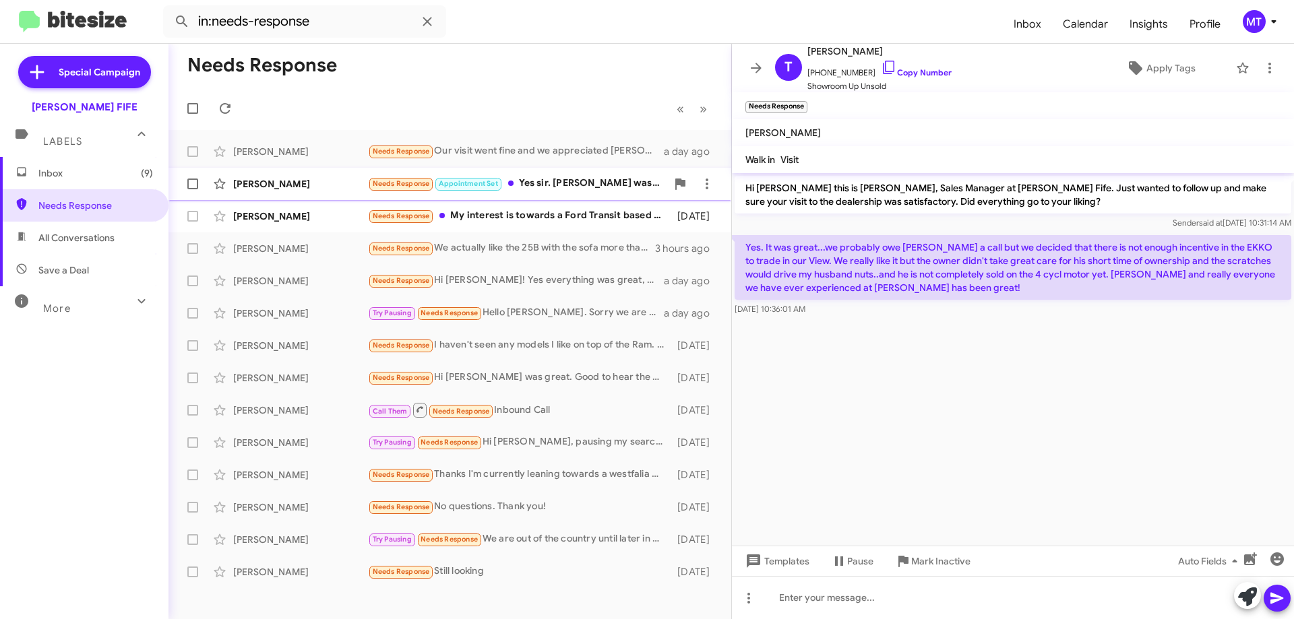
click at [549, 182] on div "Needs Response Appointment Set Yes sir. [PERSON_NAME] was great" at bounding box center [517, 184] width 299 height 16
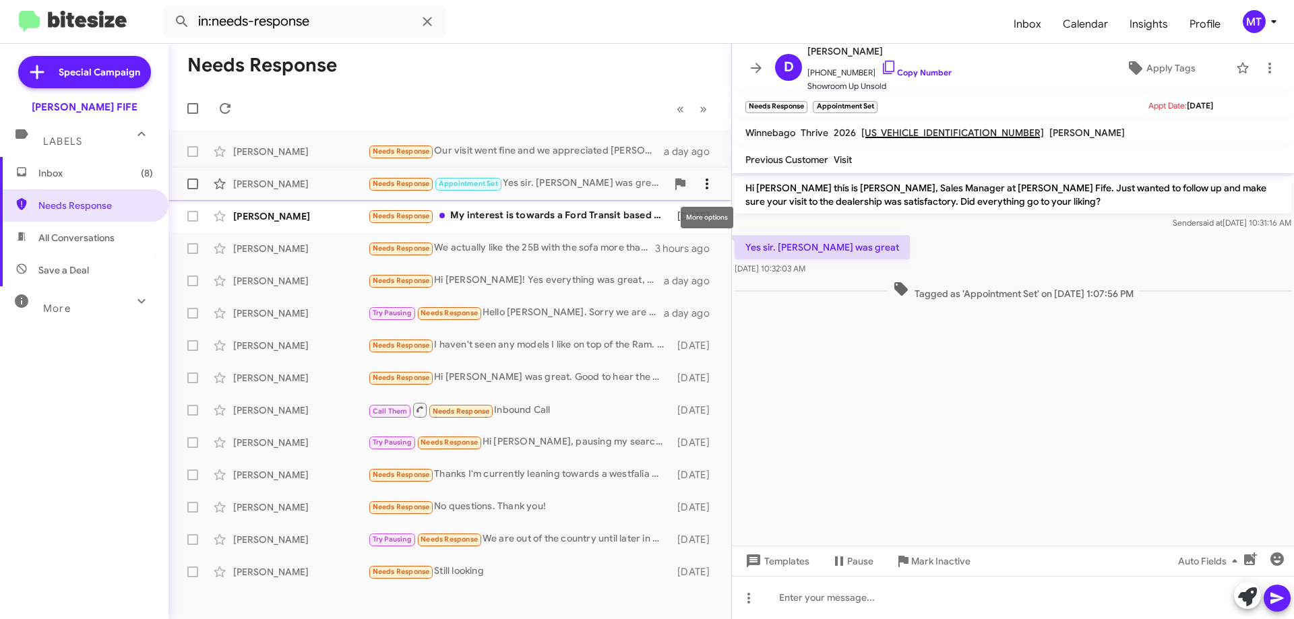
click at [710, 188] on icon at bounding box center [707, 184] width 16 height 16
click at [673, 257] on span "[PERSON_NAME] as responded" at bounding box center [641, 251] width 138 height 32
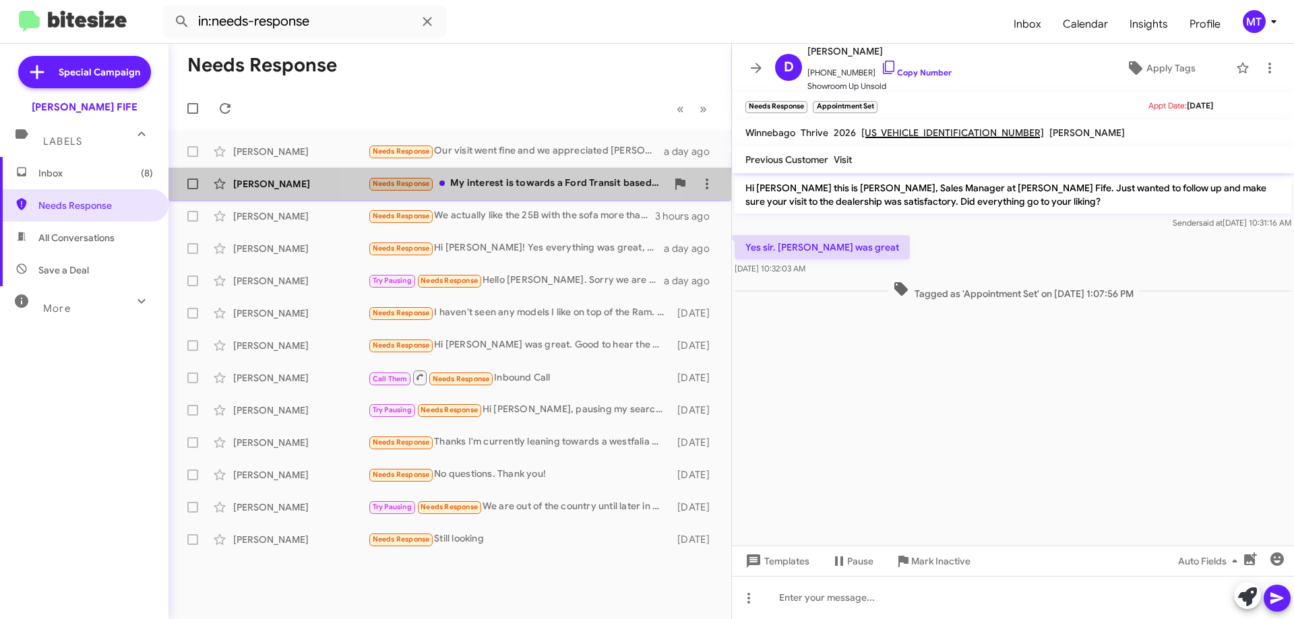
click at [526, 187] on div "Needs Response My interest is towards a Ford Transit based RV, preferably AWD. …" at bounding box center [517, 184] width 299 height 16
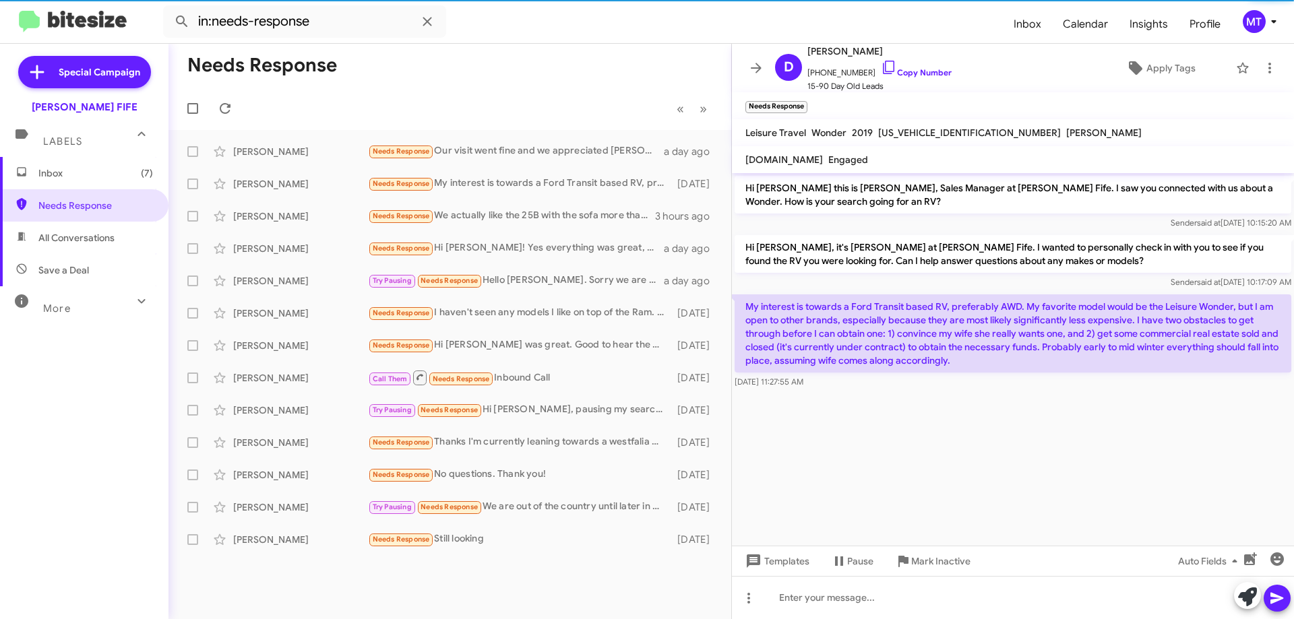
click at [1010, 355] on p "My interest is towards a Ford Transit based RV, preferably AWD. My favorite mod…" at bounding box center [1013, 334] width 557 height 78
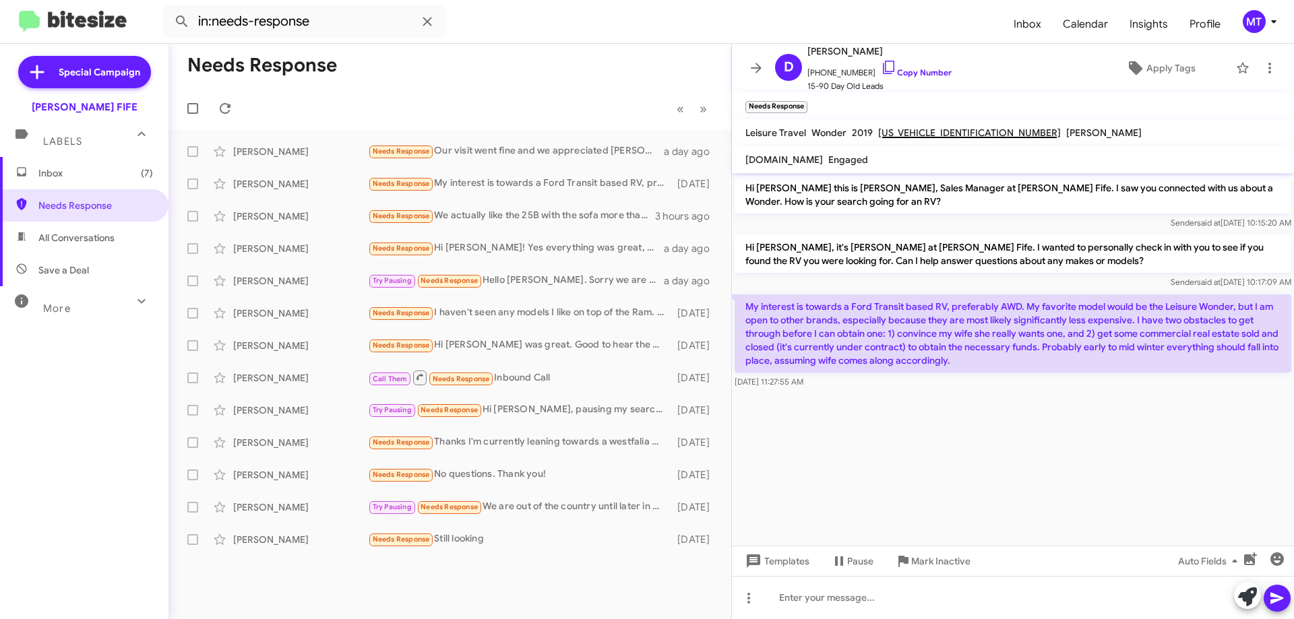
click at [884, 343] on p "My interest is towards a Ford Transit based RV, preferably AWD. My favorite mod…" at bounding box center [1013, 334] width 557 height 78
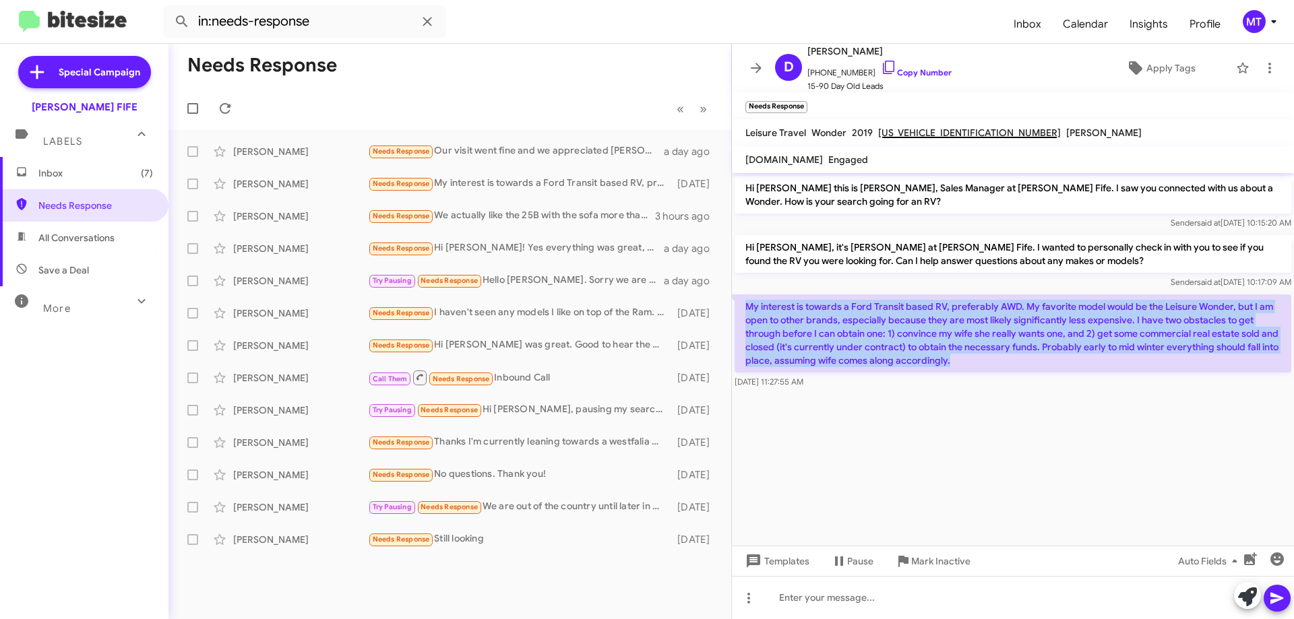
click at [884, 343] on p "My interest is towards a Ford Transit based RV, preferably AWD. My favorite mod…" at bounding box center [1013, 334] width 557 height 78
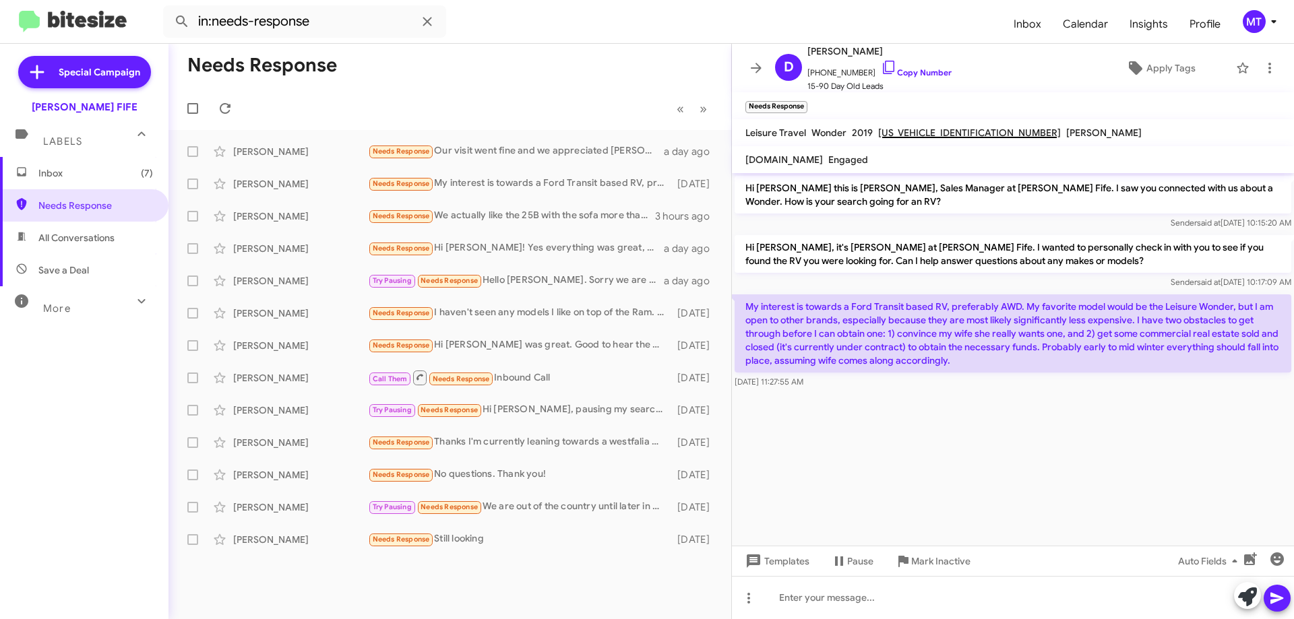
click at [884, 343] on p "My interest is towards a Ford Transit based RV, preferably AWD. My favorite mod…" at bounding box center [1013, 334] width 557 height 78
click at [908, 76] on link "Copy Number" at bounding box center [916, 72] width 71 height 10
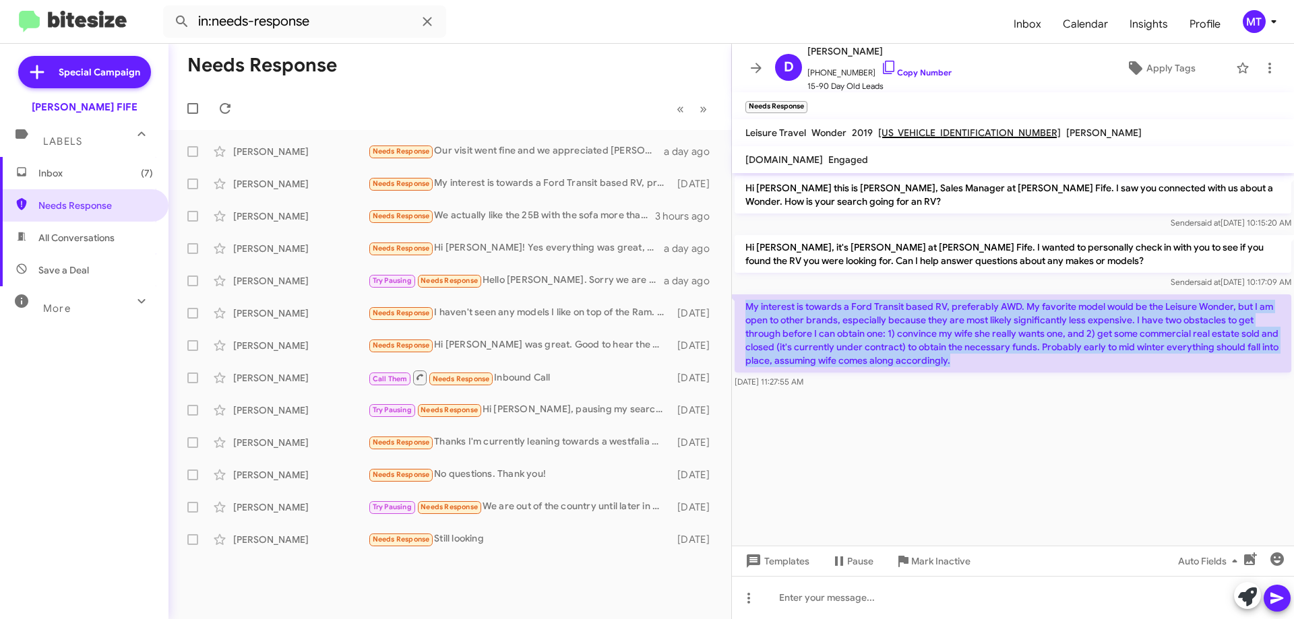
drag, startPoint x: 952, startPoint y: 367, endPoint x: 745, endPoint y: 301, distance: 216.5
click at [745, 301] on p "My interest is towards a Ford Transit based RV, preferably AWD. My favorite mod…" at bounding box center [1013, 334] width 557 height 78
copy p "My interest is towards a Ford Transit based RV, preferably AWD. My favorite mod…"
click at [923, 328] on p "My interest is towards a Ford Transit based RV, preferably AWD. My favorite mod…" at bounding box center [1013, 334] width 557 height 78
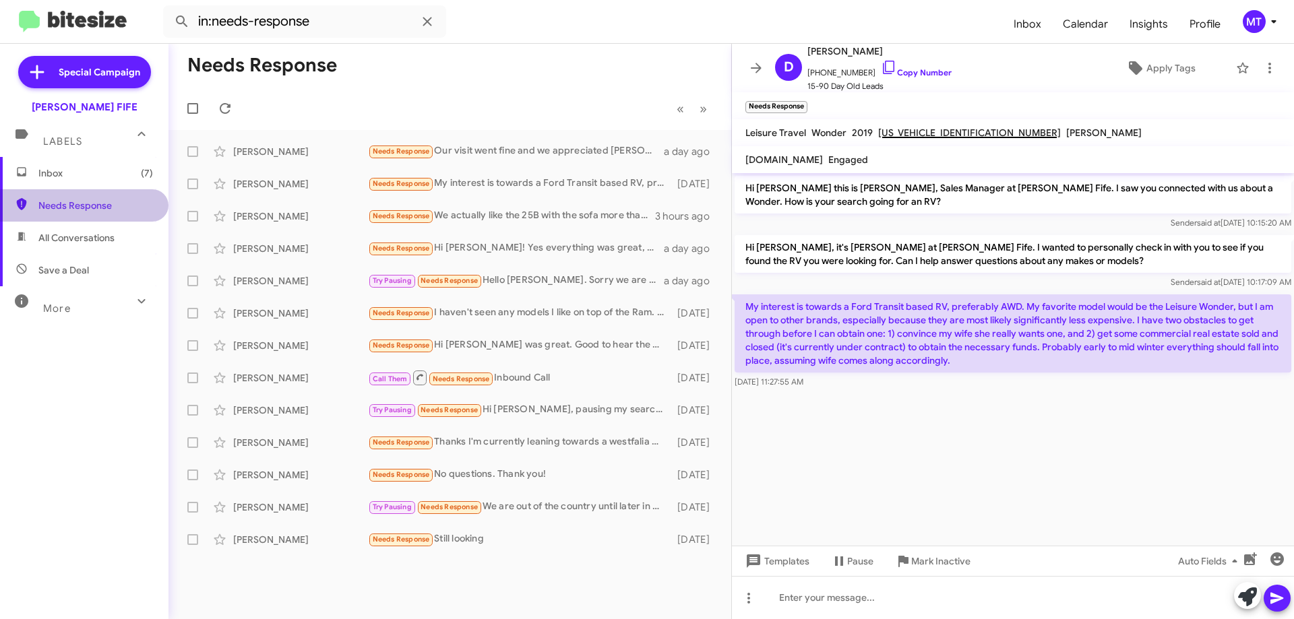
click at [85, 211] on span "Needs Response" at bounding box center [95, 205] width 115 height 13
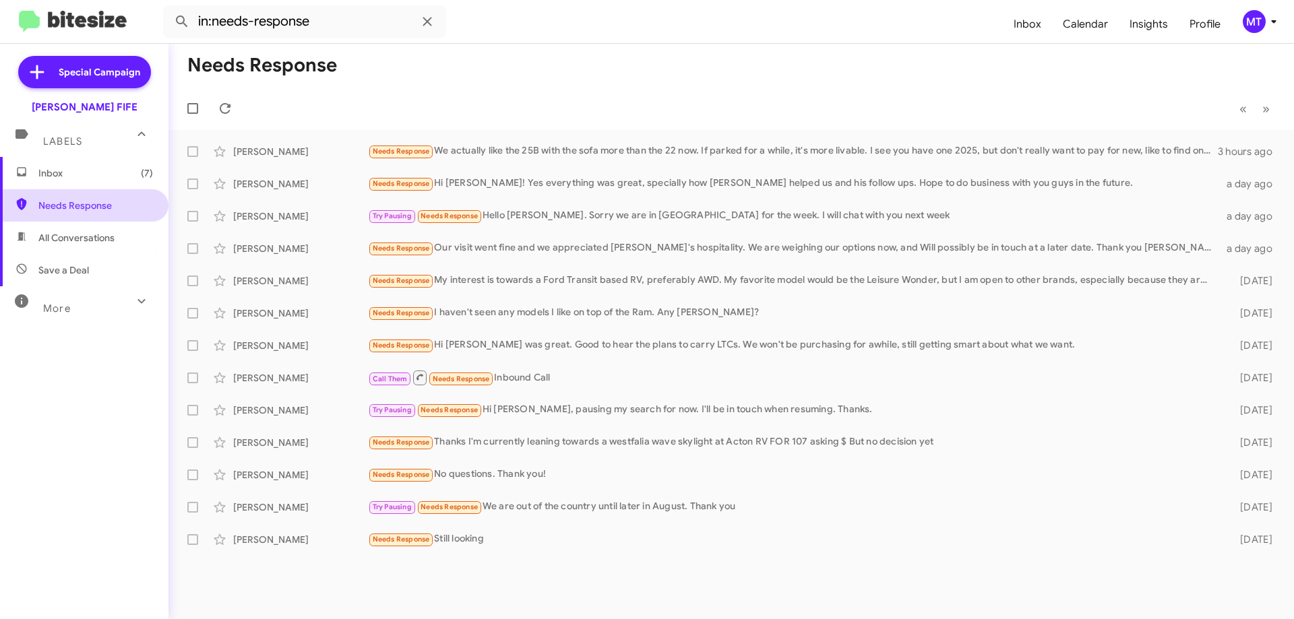
click at [83, 210] on span "Needs Response" at bounding box center [95, 205] width 115 height 13
click at [1272, 315] on icon at bounding box center [1270, 313] width 16 height 16
click at [1231, 383] on span "[PERSON_NAME] as responded" at bounding box center [1203, 381] width 138 height 32
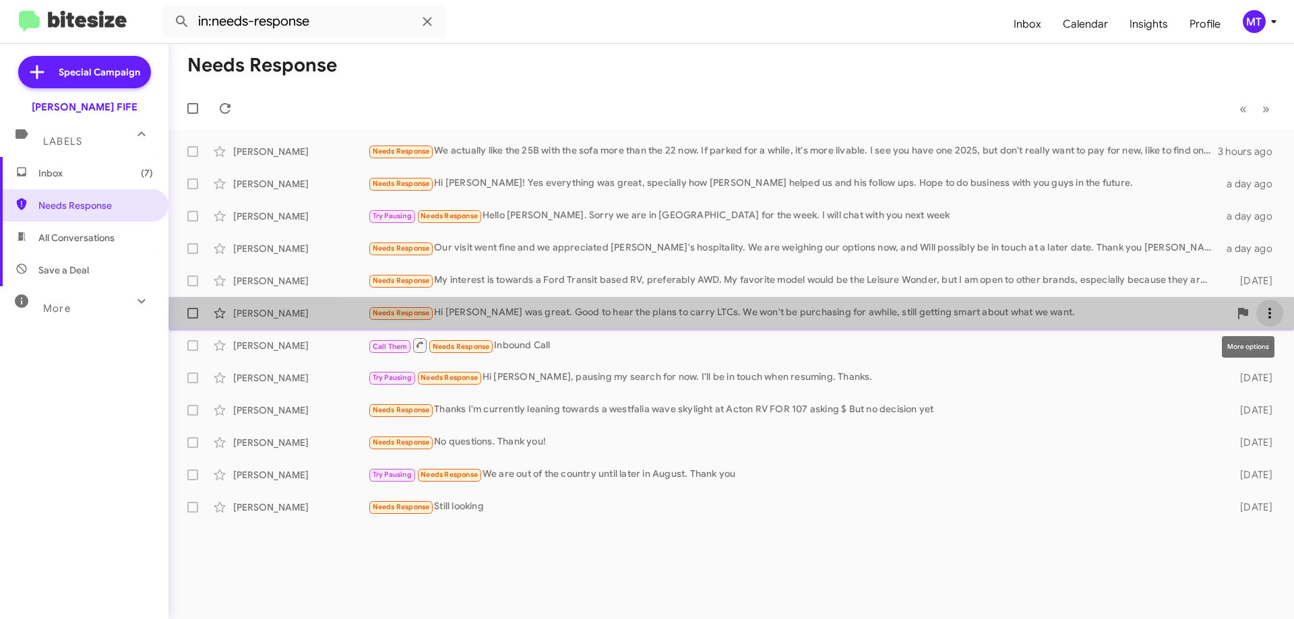
click at [1273, 317] on icon at bounding box center [1270, 313] width 16 height 16
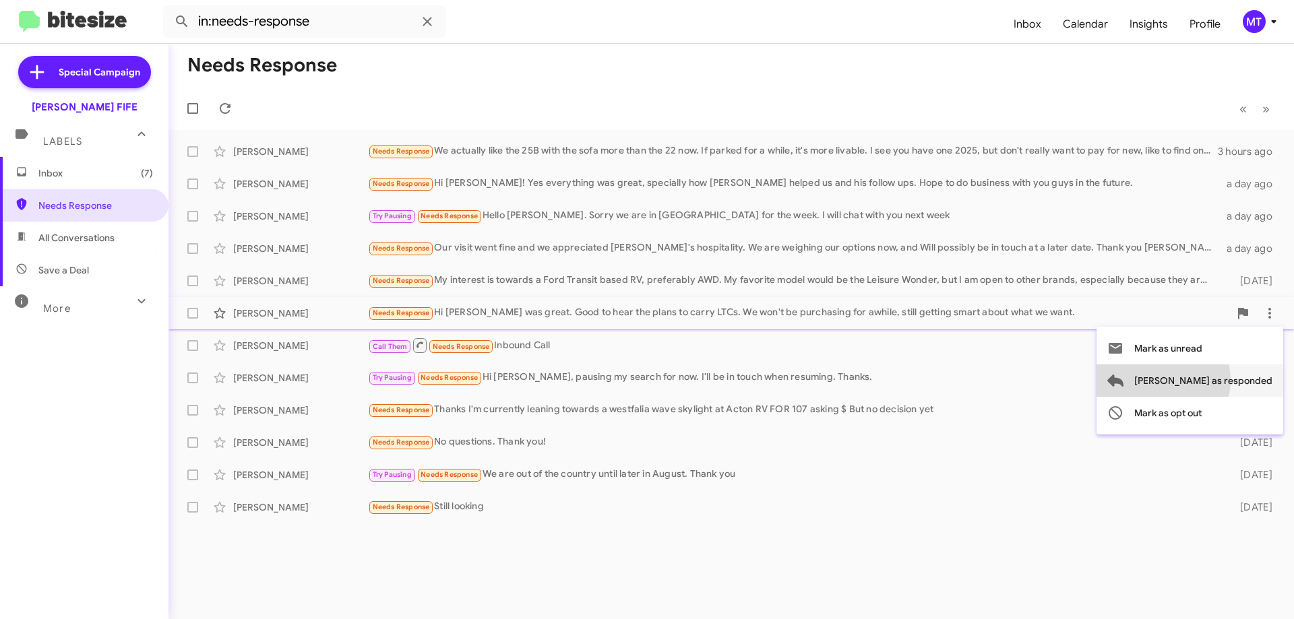
click at [1210, 380] on span "[PERSON_NAME] as responded" at bounding box center [1203, 381] width 138 height 32
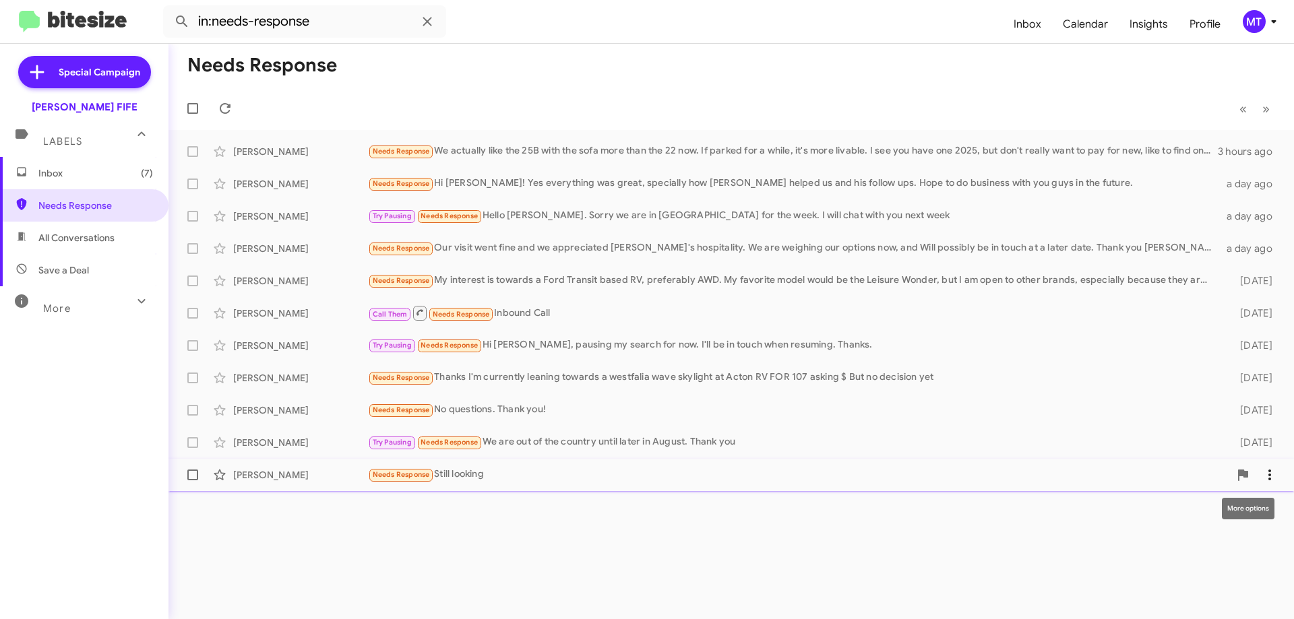
click at [1276, 474] on icon at bounding box center [1270, 475] width 16 height 16
click at [1226, 547] on div "Cannot be undone" at bounding box center [1217, 539] width 69 height 22
click at [1219, 543] on div "Cannot be undone" at bounding box center [1217, 539] width 69 height 22
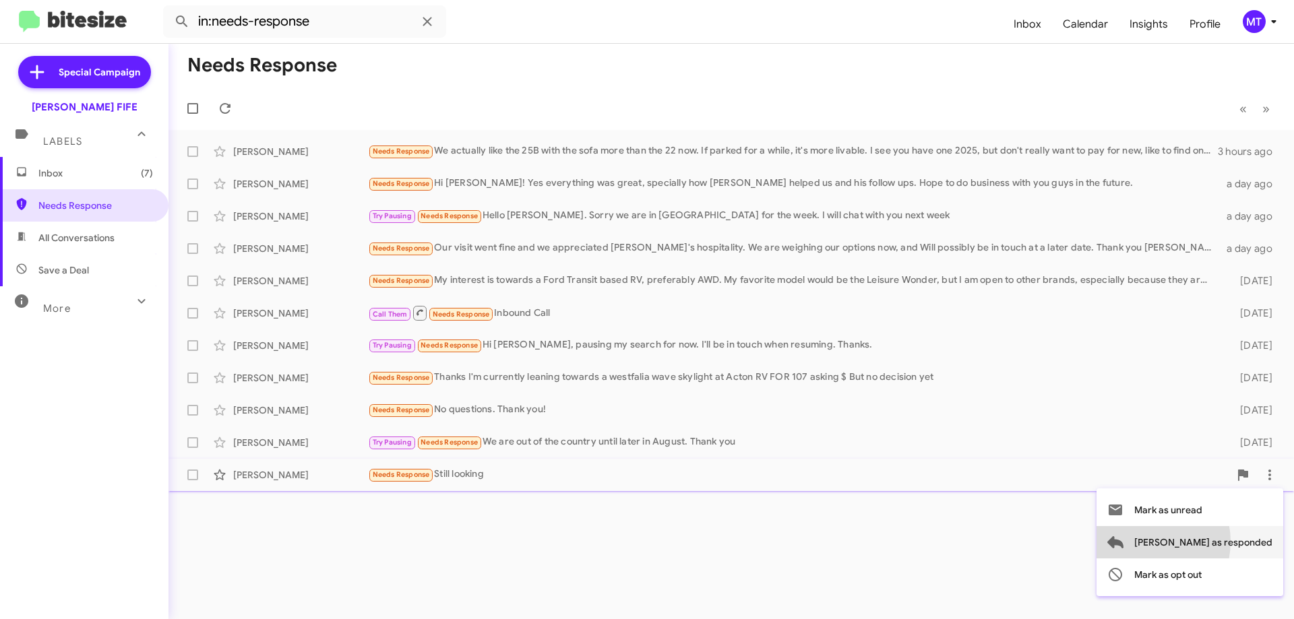
click at [1194, 542] on span "[PERSON_NAME] as responded" at bounding box center [1203, 542] width 138 height 32
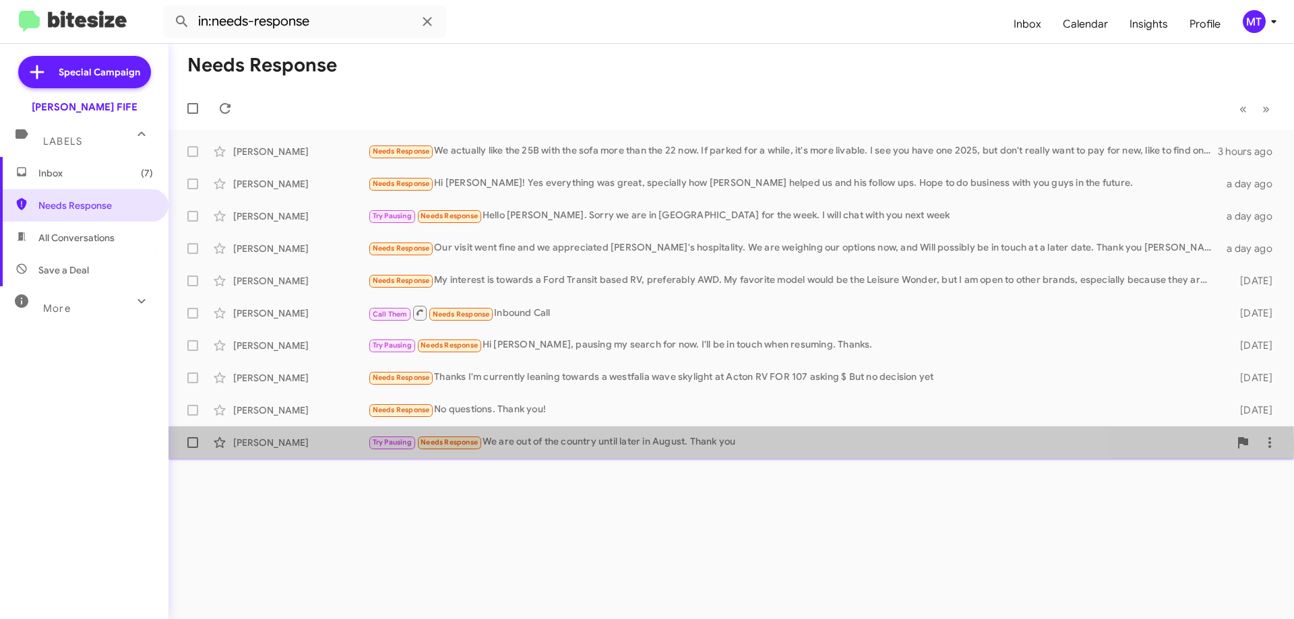
click at [602, 448] on div "Try Pausing Needs Response We are out of the country until later in August. Tha…" at bounding box center [798, 443] width 861 height 16
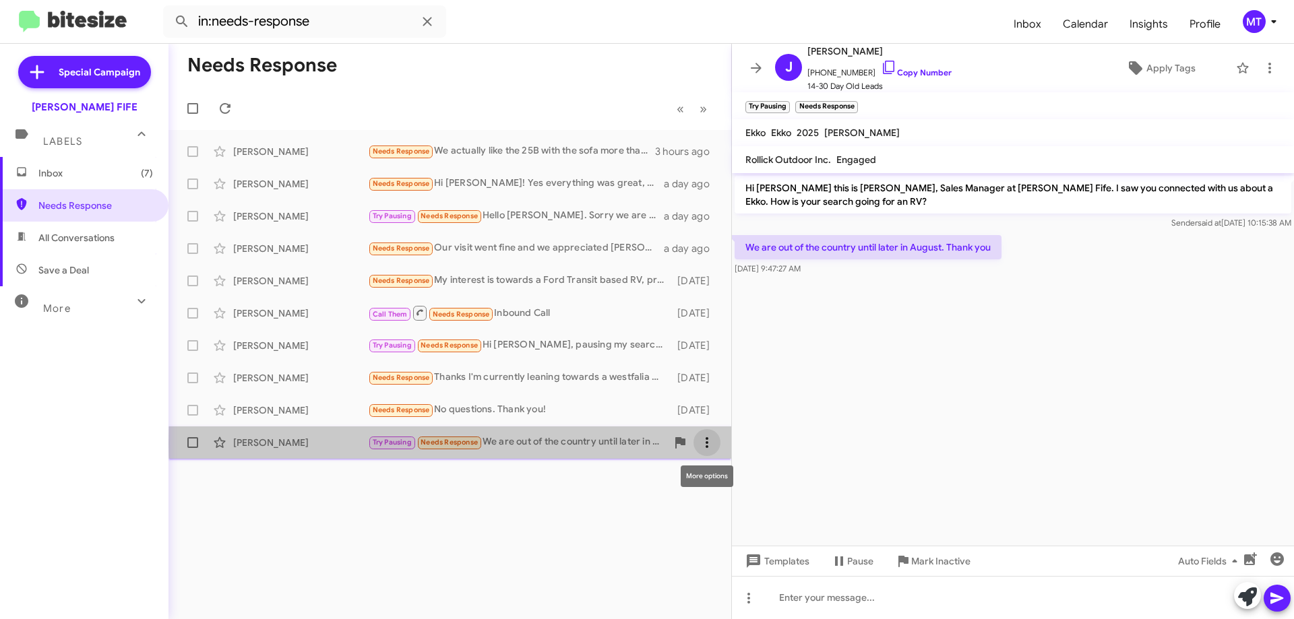
click at [711, 443] on icon at bounding box center [707, 443] width 16 height 16
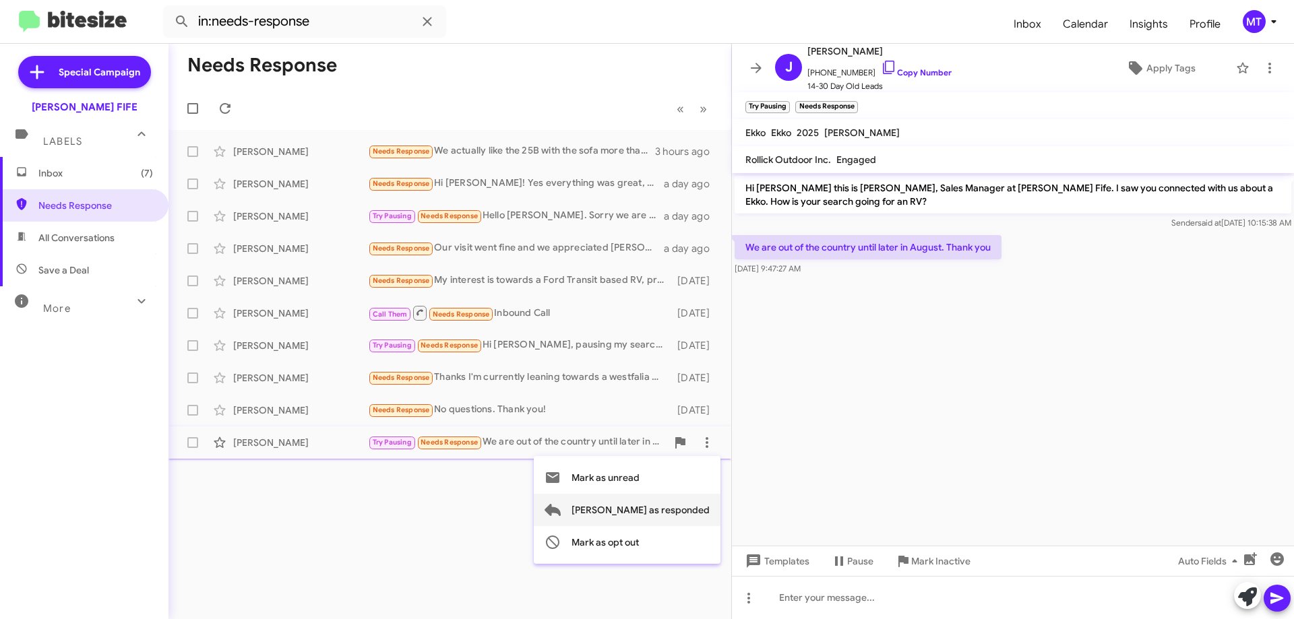
click at [693, 507] on span "[PERSON_NAME] as responded" at bounding box center [641, 510] width 138 height 32
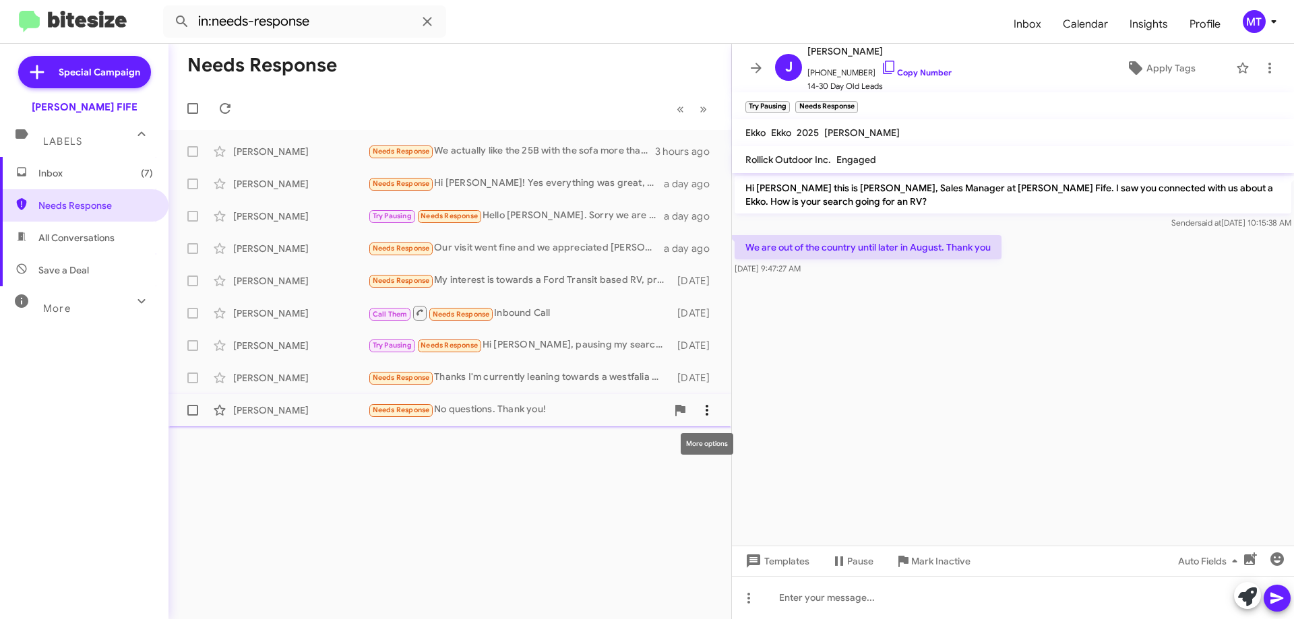
click at [712, 410] on icon at bounding box center [707, 410] width 16 height 16
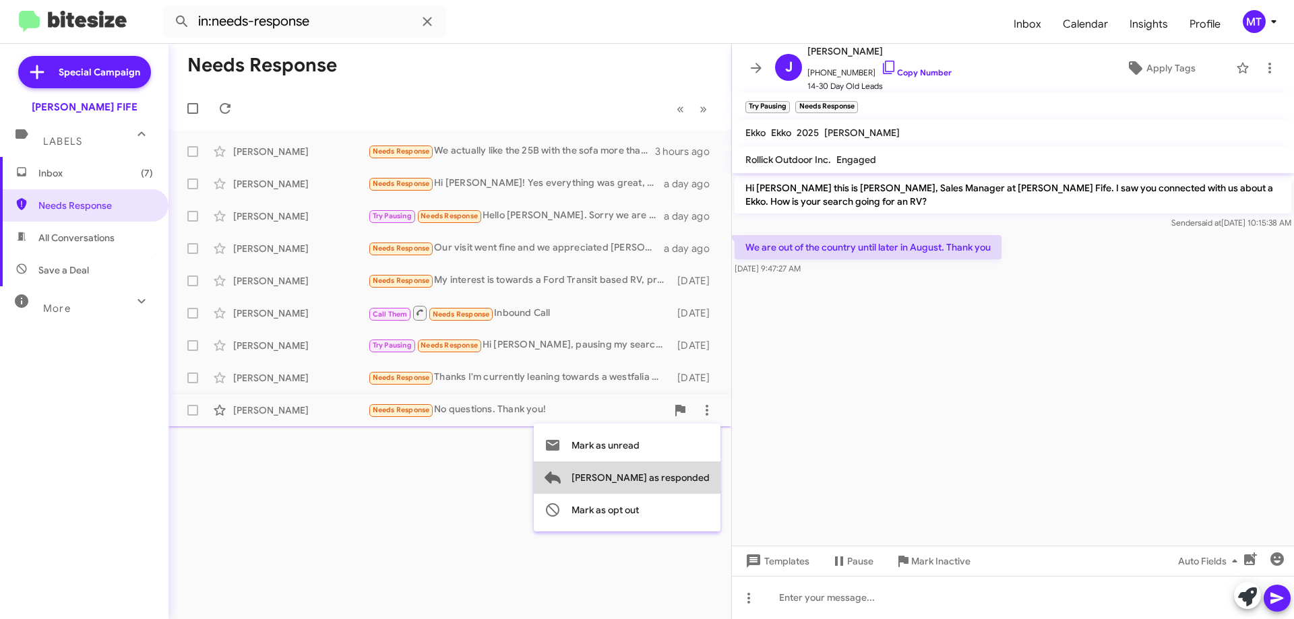
click at [699, 479] on span "[PERSON_NAME] as responded" at bounding box center [641, 478] width 138 height 32
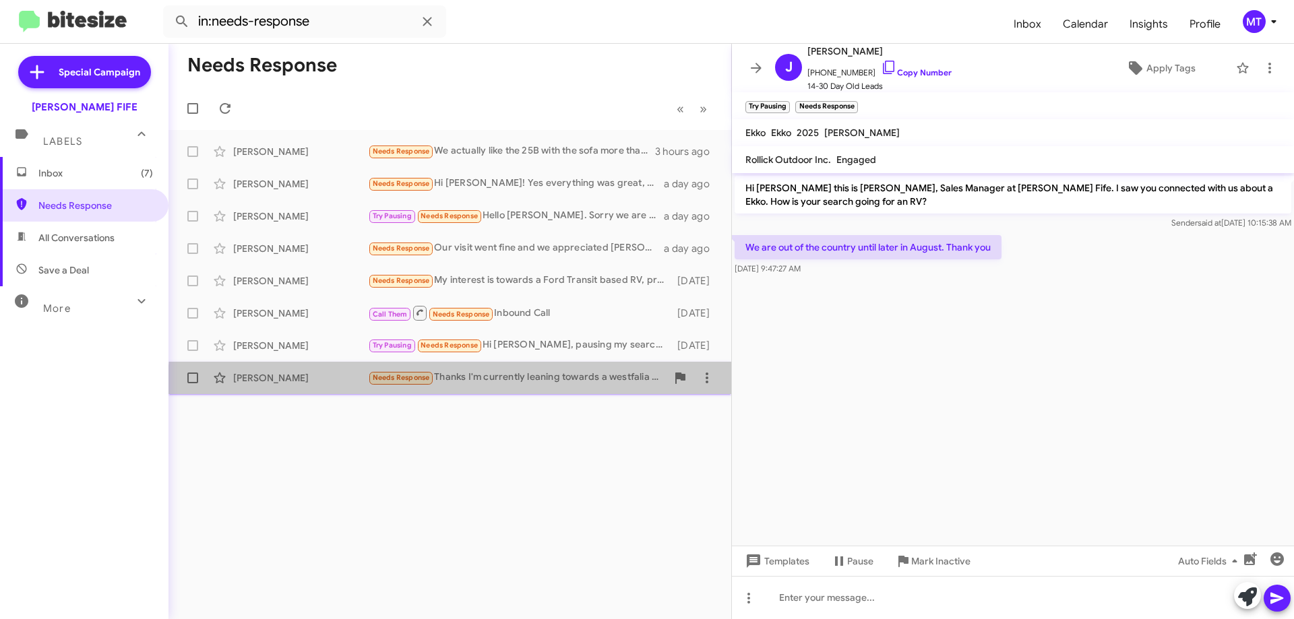
click at [580, 389] on div "[PERSON_NAME] Needs Response Thanks I'm currently leaning towards a westfalia w…" at bounding box center [449, 378] width 541 height 27
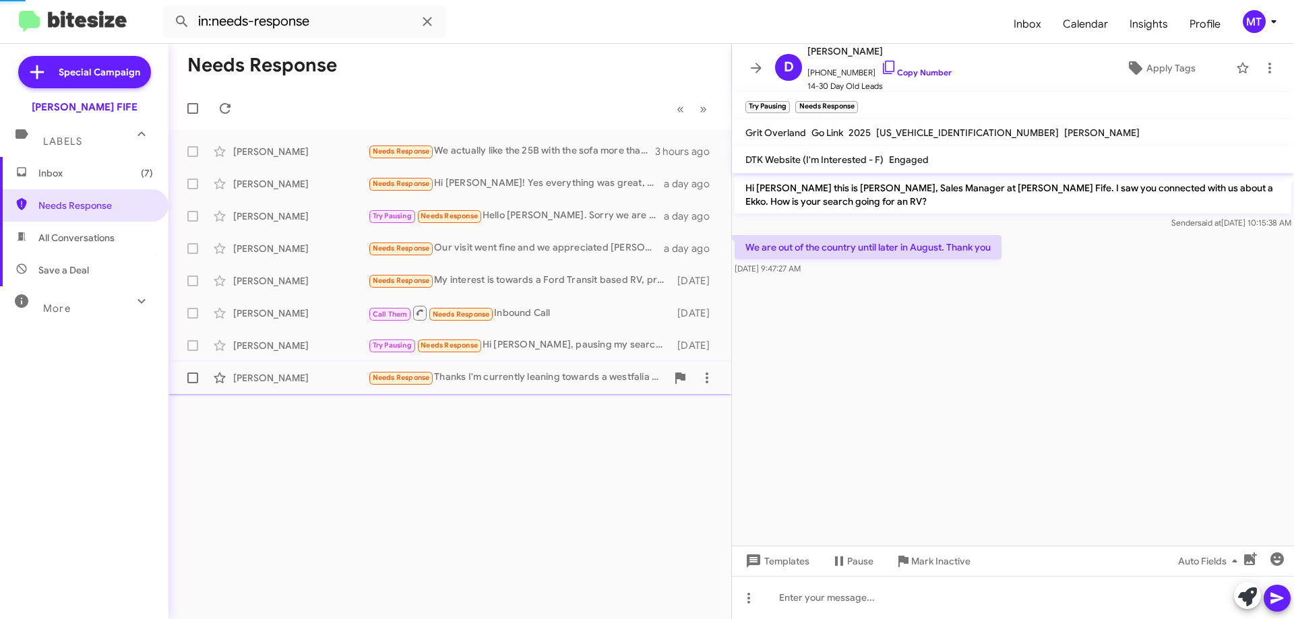
scroll to position [3, 0]
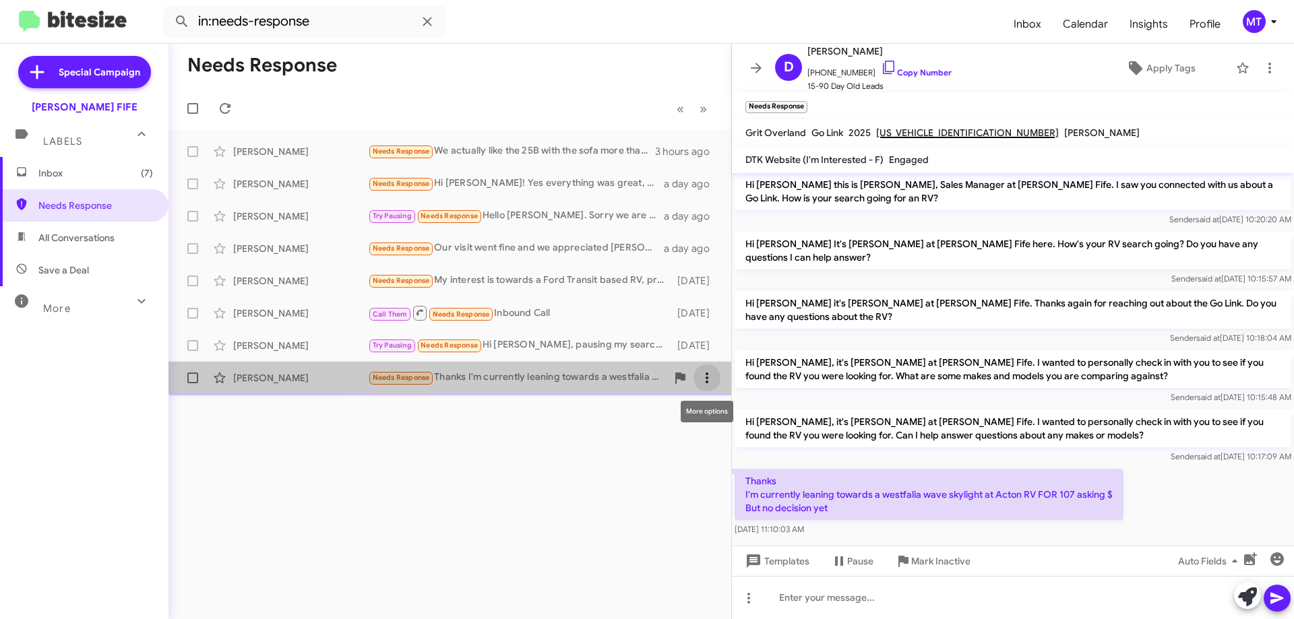
click at [708, 375] on icon at bounding box center [707, 378] width 3 height 11
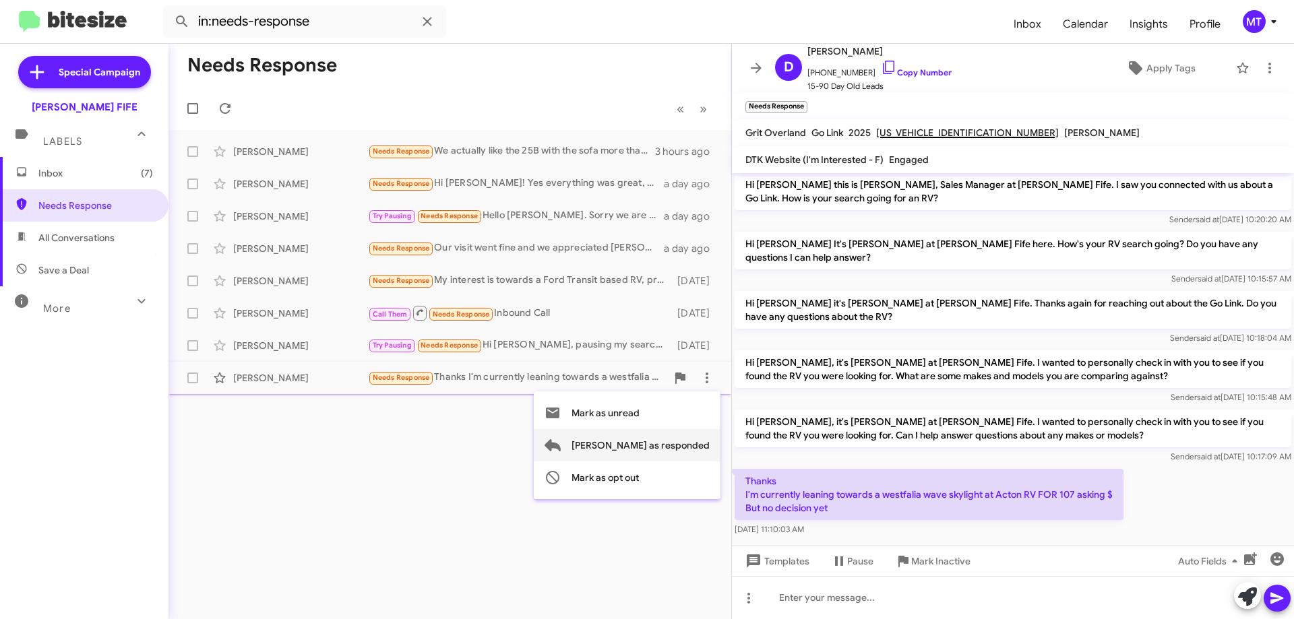
click at [689, 445] on span "[PERSON_NAME] as responded" at bounding box center [641, 445] width 138 height 32
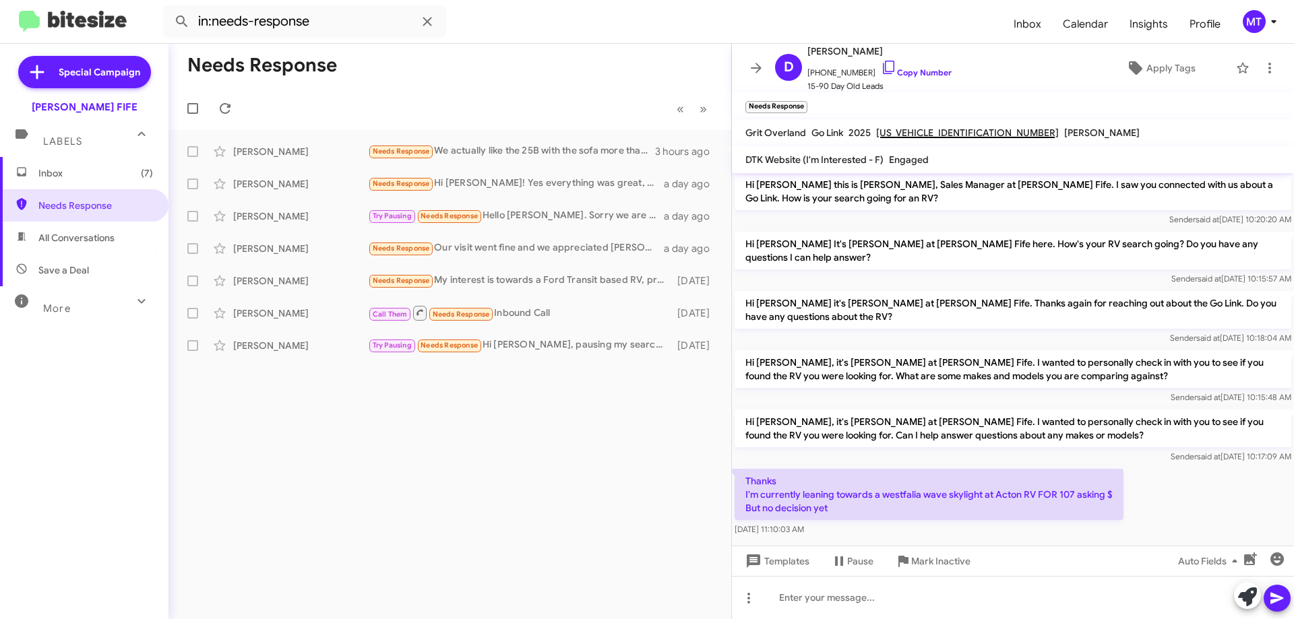
click at [468, 418] on div "Needs Response « Previous » Next [PERSON_NAME] Needs Response We actually like …" at bounding box center [449, 332] width 563 height 576
click at [707, 313] on icon at bounding box center [707, 313] width 3 height 11
click at [676, 380] on span "[PERSON_NAME] as responded" at bounding box center [641, 381] width 138 height 32
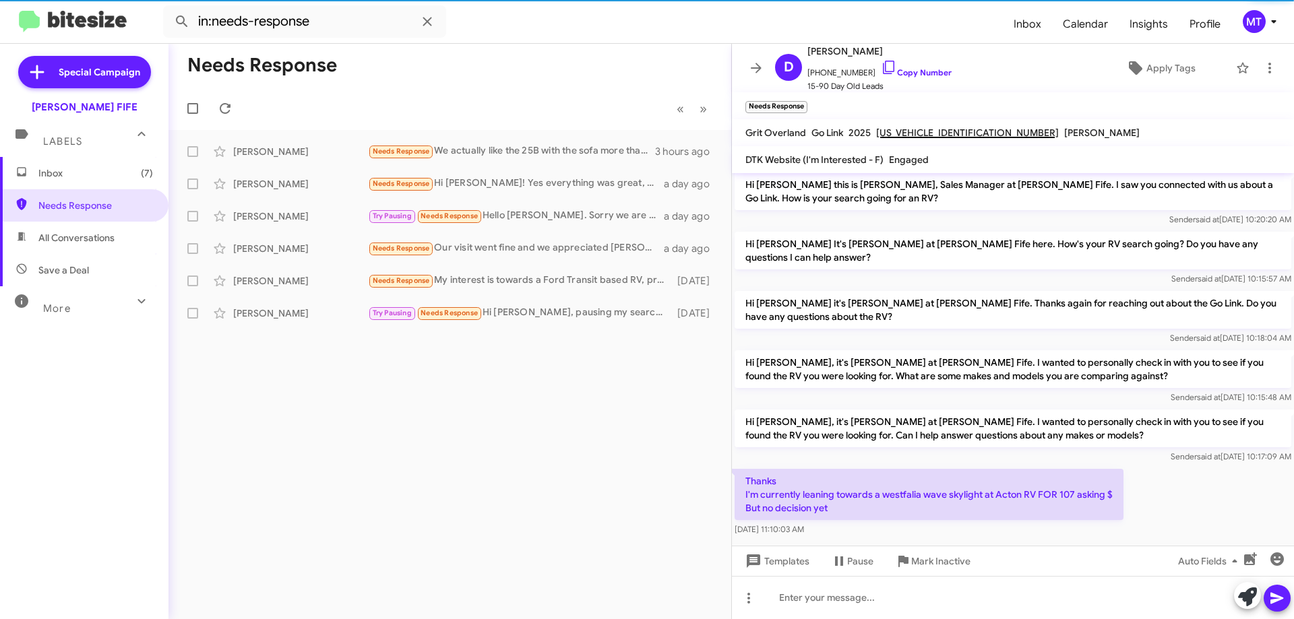
click at [552, 435] on div "Needs Response « Previous » Next [PERSON_NAME] Needs Response We actually like …" at bounding box center [449, 332] width 563 height 576
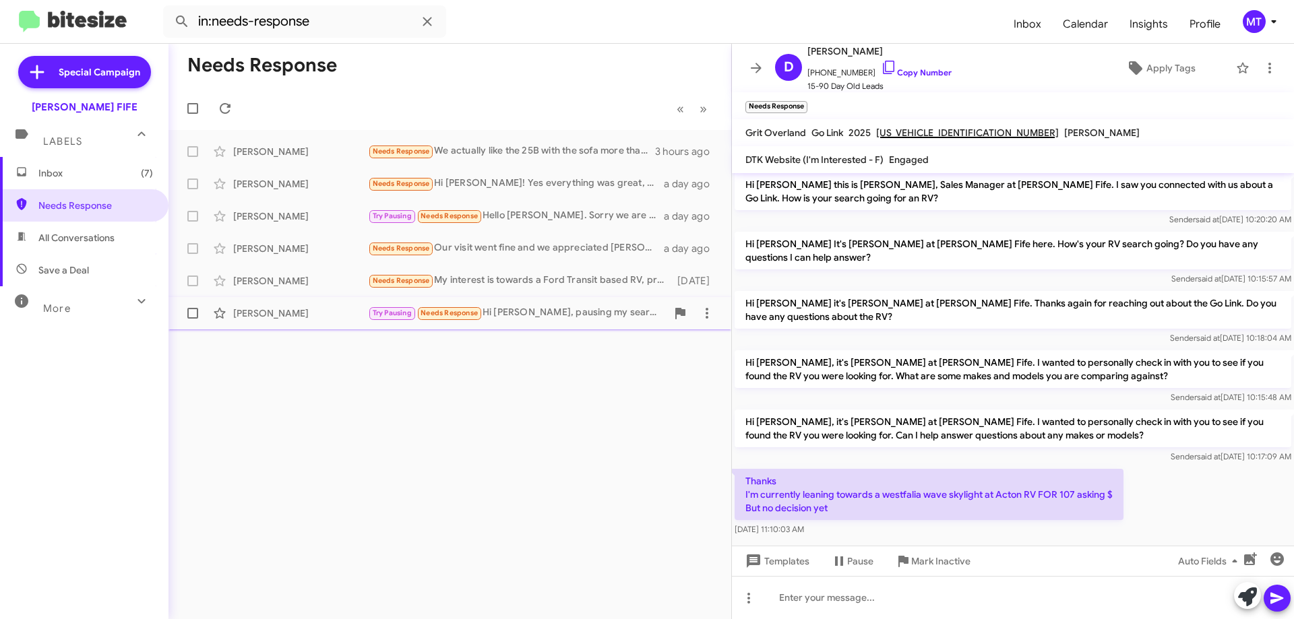
click at [589, 309] on div "Try Pausing Needs Response Hi [PERSON_NAME], pausing my search for now. I'll be…" at bounding box center [517, 313] width 299 height 16
